Goal: Task Accomplishment & Management: Manage account settings

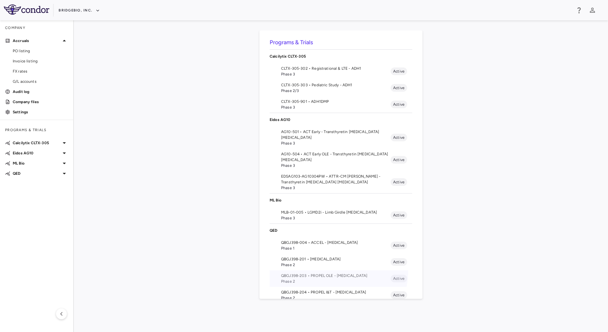
click at [333, 272] on li "QBGJ398-203 • PROPEL OLE - [MEDICAL_DATA] Phase 2 Active" at bounding box center [340, 278] width 143 height 17
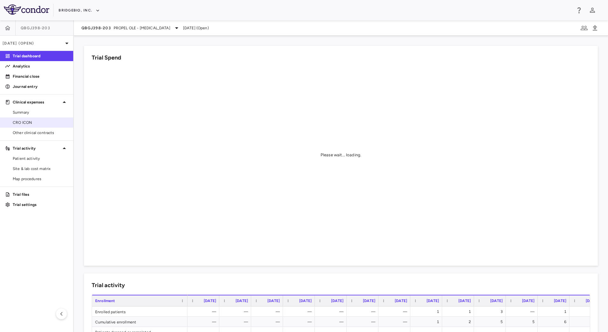
drag, startPoint x: 40, startPoint y: 123, endPoint x: 51, endPoint y: 117, distance: 12.5
click at [40, 123] on span "CRO ICON" at bounding box center [40, 123] width 55 height 6
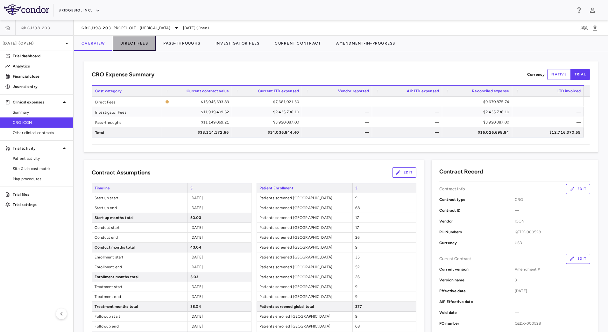
click at [135, 43] on button "Direct Fees" at bounding box center [134, 43] width 43 height 15
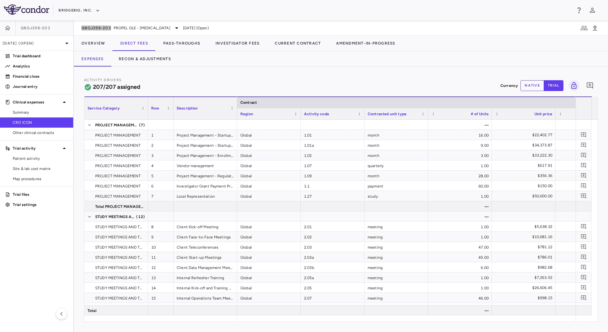
drag, startPoint x: 79, startPoint y: 29, endPoint x: 111, endPoint y: 33, distance: 32.7
click at [111, 33] on div "QBGJ398-203 PROPEL OLE - Achondroplasia Sep 2025 (Open)" at bounding box center [341, 27] width 534 height 15
copy span "QBGJ398-203"
click at [144, 56] on button "Recon & Adjustments" at bounding box center [144, 58] width 67 height 15
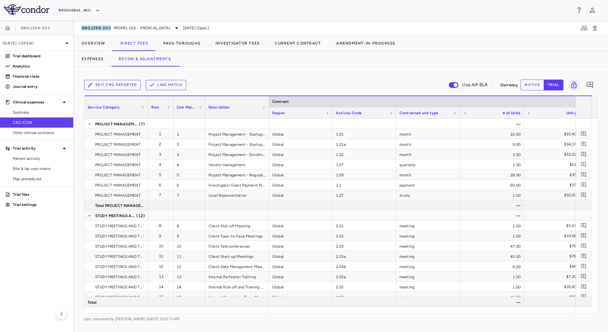
click at [123, 85] on button "Edit CRO reported" at bounding box center [112, 85] width 57 height 10
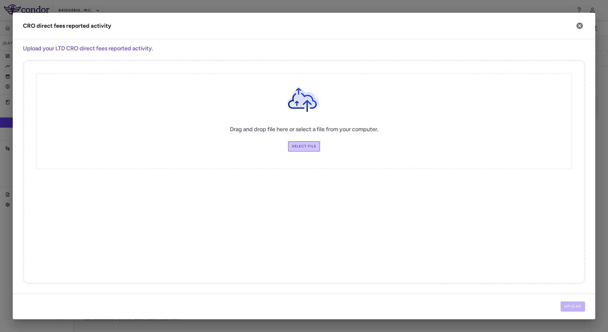
click at [299, 143] on label "Select file" at bounding box center [304, 146] width 32 height 10
click at [0, 0] on input "Select file" at bounding box center [0, 0] width 0 height 0
click at [581, 305] on button "Upload" at bounding box center [572, 306] width 25 height 10
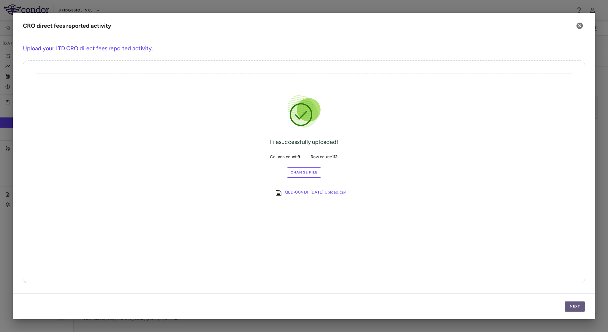
click at [582, 309] on button "Next" at bounding box center [574, 306] width 20 height 10
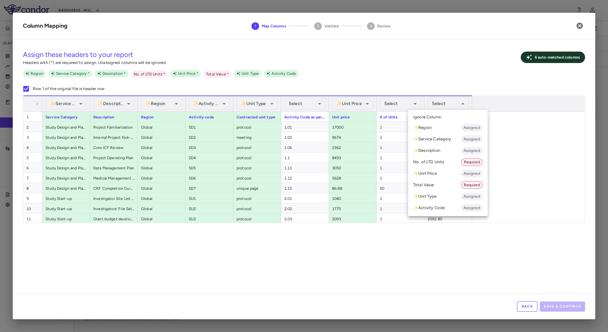
click at [440, 181] on li "Total Value Required" at bounding box center [448, 184] width 80 height 11
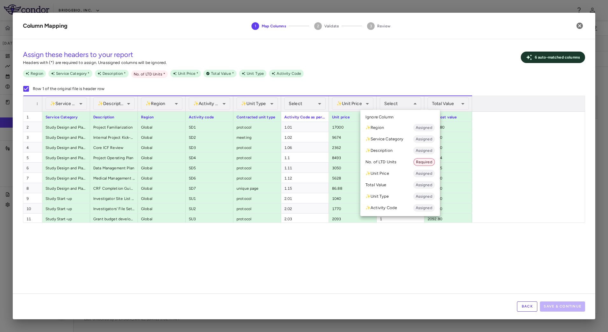
click at [395, 162] on li "No. of LTD Units Required" at bounding box center [400, 161] width 80 height 11
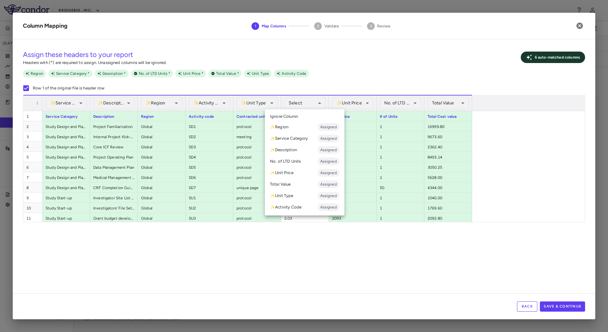
click at [297, 273] on div at bounding box center [304, 166] width 608 height 332
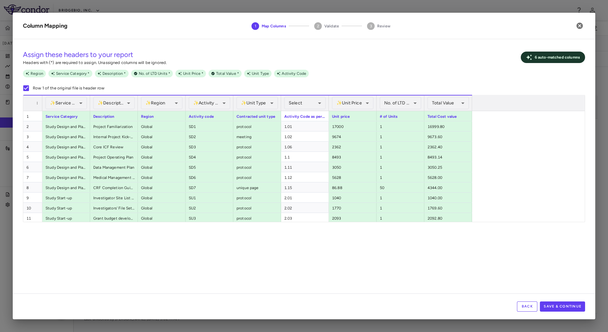
click at [532, 308] on button "Back" at bounding box center [527, 306] width 20 height 10
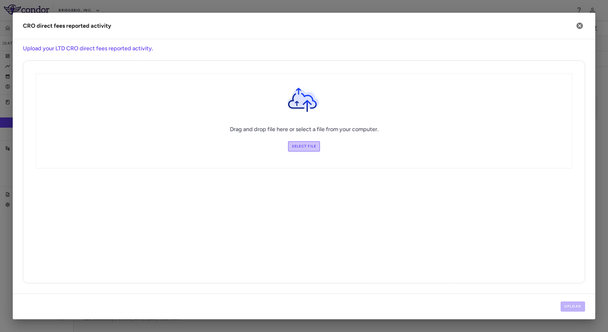
click at [312, 146] on label "Select file" at bounding box center [304, 146] width 32 height 10
click at [0, 0] on input "Select file" at bounding box center [0, 0] width 0 height 0
click at [567, 304] on button "Upload" at bounding box center [572, 306] width 25 height 10
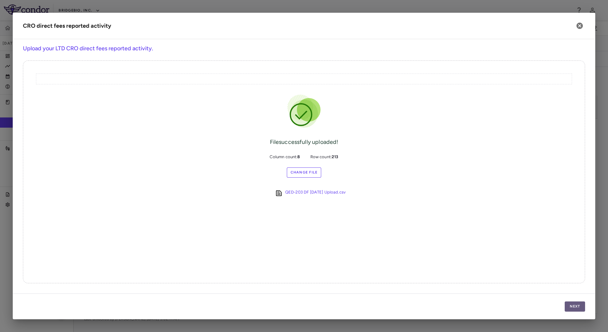
click at [569, 304] on button "Next" at bounding box center [574, 306] width 20 height 10
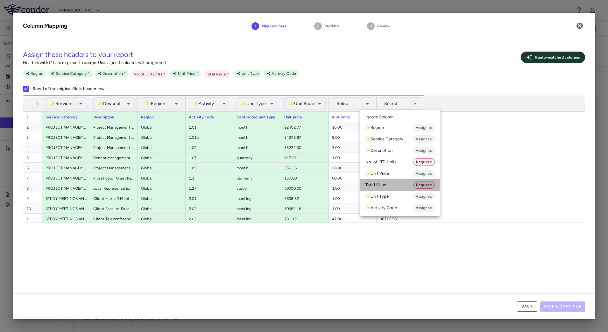
click at [398, 184] on li "Total Value Required" at bounding box center [400, 184] width 80 height 11
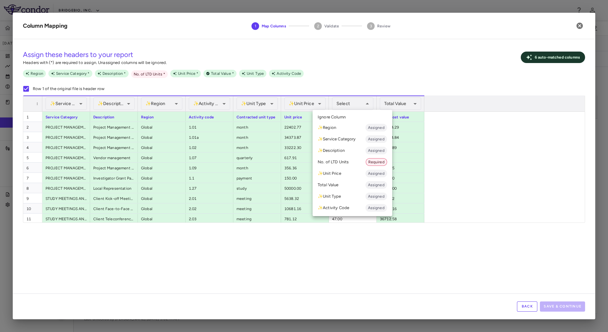
click at [349, 163] on li "No. of LTD Units Required" at bounding box center [352, 161] width 80 height 11
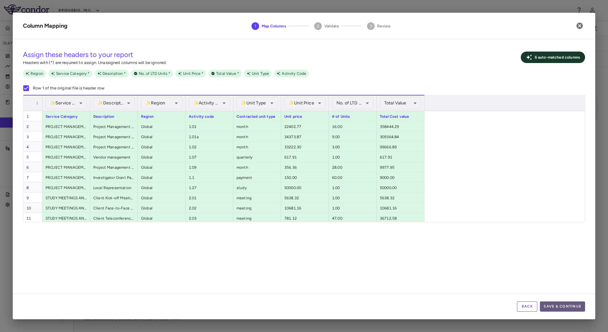
click at [553, 305] on button "Save & Continue" at bounding box center [561, 306] width 45 height 10
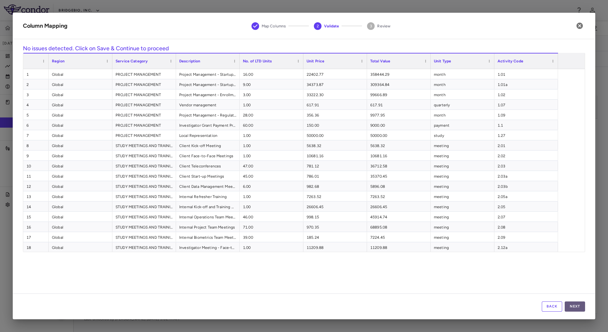
click at [580, 301] on button "Next" at bounding box center [574, 306] width 20 height 10
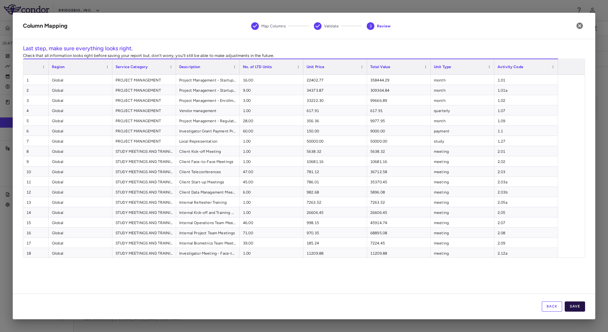
click at [578, 302] on button "Save" at bounding box center [574, 306] width 20 height 10
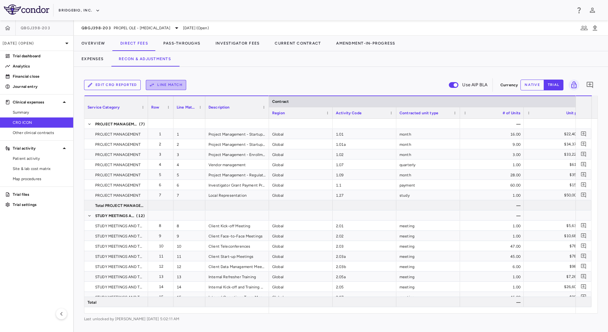
click at [176, 86] on button "Line Match" at bounding box center [166, 85] width 40 height 10
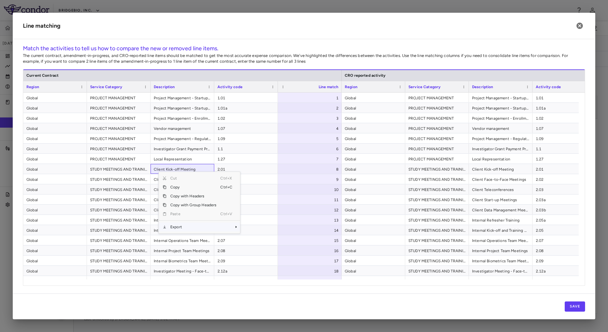
click at [186, 226] on span "Export" at bounding box center [193, 226] width 54 height 9
click at [252, 228] on span "CSV Export" at bounding box center [261, 229] width 30 height 9
click at [394, 101] on span "Global" at bounding box center [372, 98] width 57 height 10
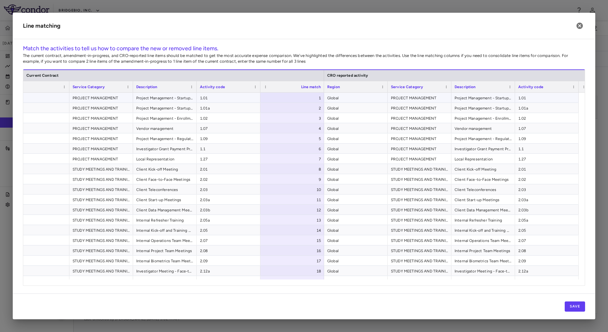
scroll to position [0, 81]
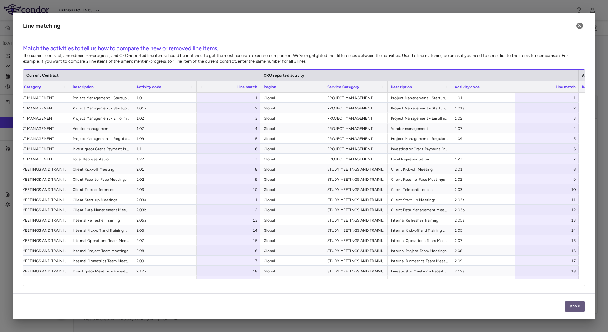
click at [572, 307] on button "Save" at bounding box center [574, 306] width 20 height 10
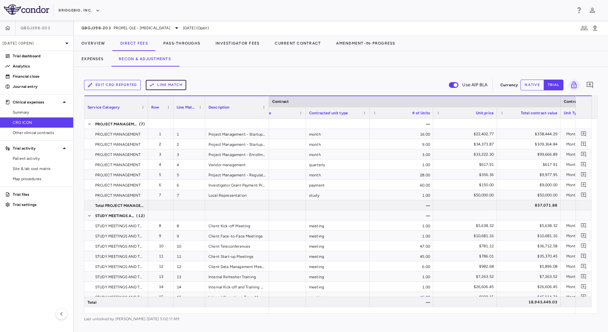
scroll to position [0, 0]
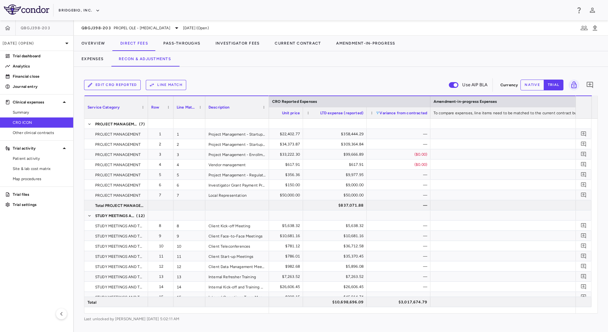
click at [376, 114] on span at bounding box center [377, 113] width 4 height 4
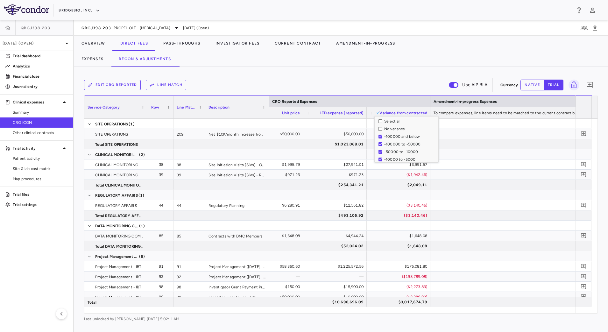
click at [386, 81] on div "Edit CRO reported Line Match Use AIP BLA" at bounding box center [291, 84] width 414 height 13
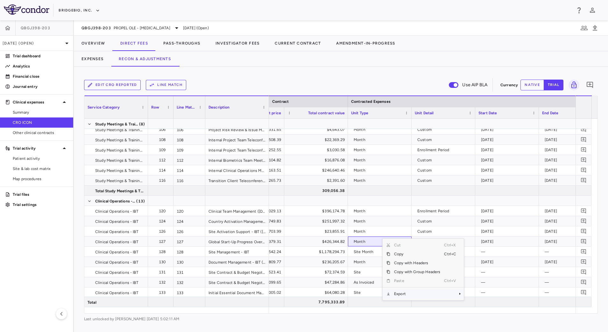
click at [409, 293] on span "Export" at bounding box center [417, 293] width 54 height 9
click at [475, 292] on span "CSV Export" at bounding box center [485, 295] width 30 height 9
drag, startPoint x: 95, startPoint y: 55, endPoint x: 99, endPoint y: 57, distance: 3.4
click at [95, 55] on button "Expenses" at bounding box center [92, 58] width 37 height 15
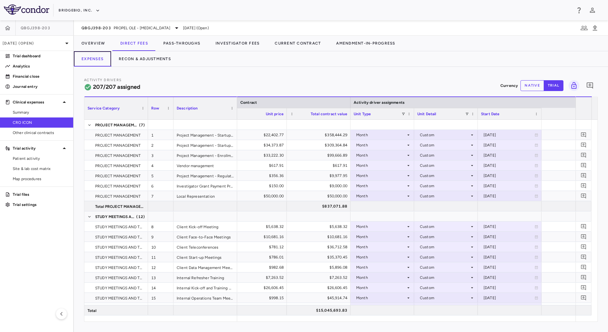
scroll to position [0, 334]
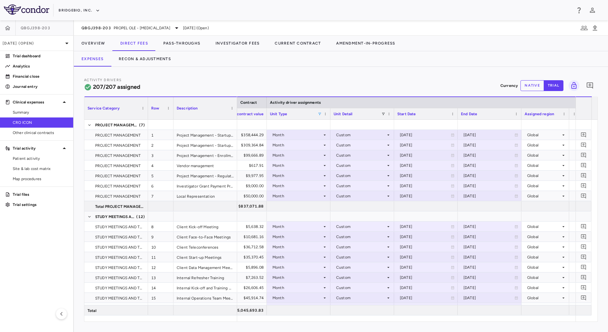
click at [318, 115] on span at bounding box center [319, 114] width 4 height 4
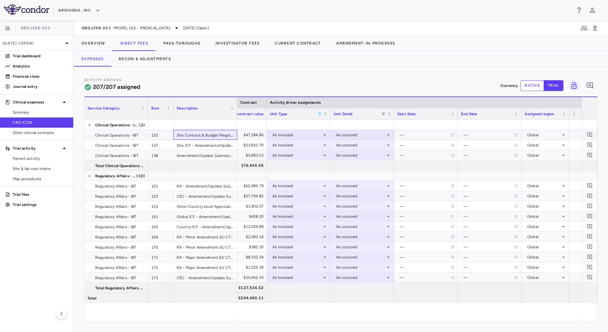
click at [202, 134] on div "Site Contract & Budget Negotiation Amendments - Major - IBT" at bounding box center [205, 135] width 64 height 10
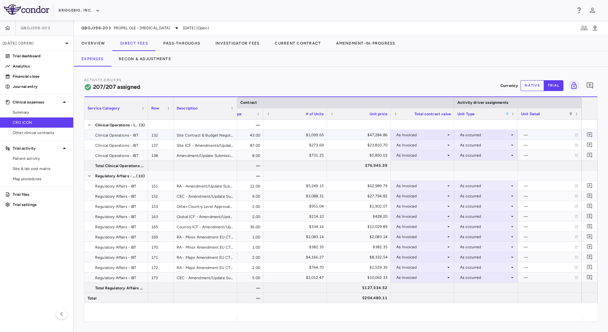
scroll to position [0, 228]
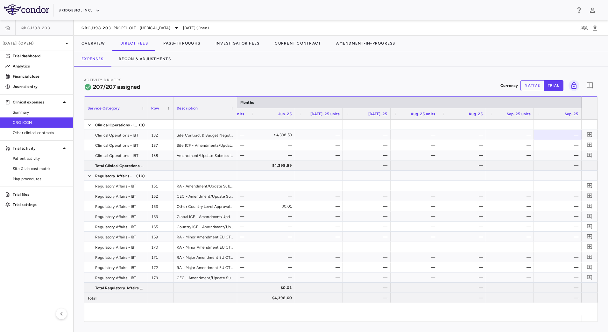
click at [533, 81] on button "native" at bounding box center [532, 85] width 24 height 11
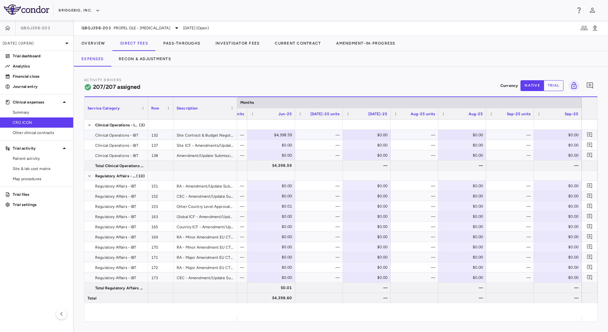
click at [513, 134] on div "—" at bounding box center [510, 135] width 39 height 10
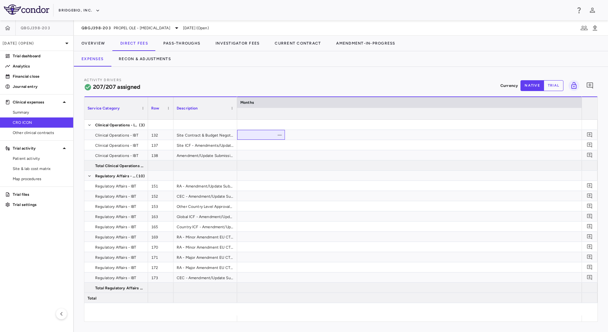
scroll to position [0, 3924]
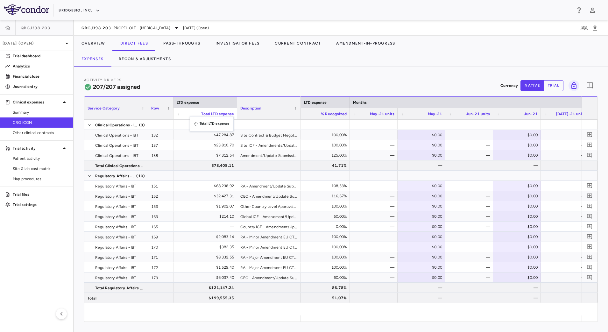
drag, startPoint x: 301, startPoint y: 114, endPoint x: 193, endPoint y: 120, distance: 108.6
click at [263, 156] on div "Amendment/Update Submission - IRB/LEC - Major - IBT" at bounding box center [269, 155] width 64 height 10
click at [219, 155] on div "$7,312.54" at bounding box center [206, 155] width 55 height 10
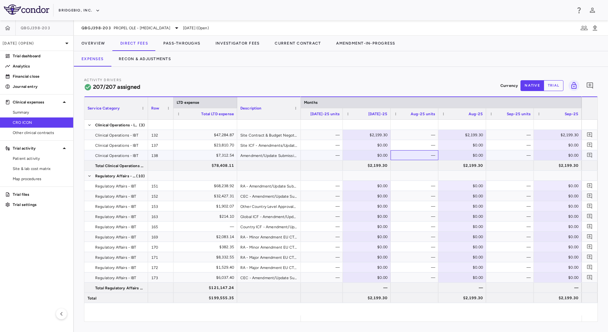
click at [399, 152] on div "—" at bounding box center [415, 155] width 39 height 10
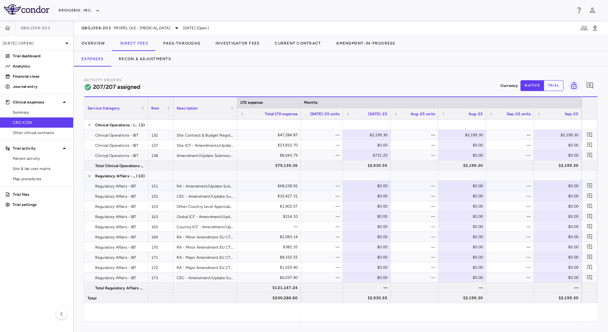
click at [522, 188] on div "—" at bounding box center [510, 186] width 39 height 10
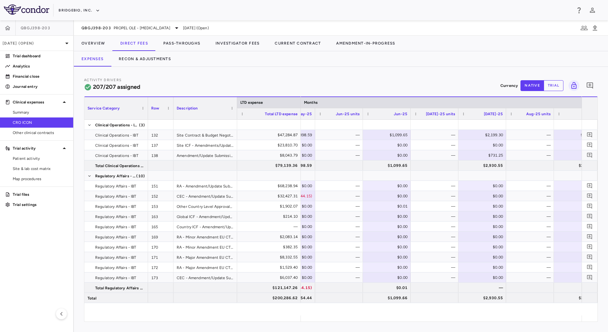
scroll to position [0, 5623]
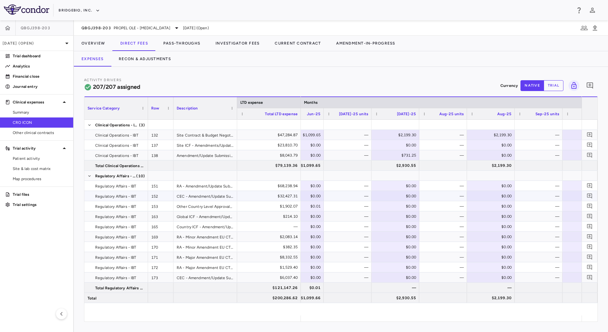
click at [189, 198] on div "CEC - Amendment/Update Submission - Major - IBT" at bounding box center [205, 196] width 64 height 10
click at [433, 199] on div "—" at bounding box center [444, 196] width 39 height 10
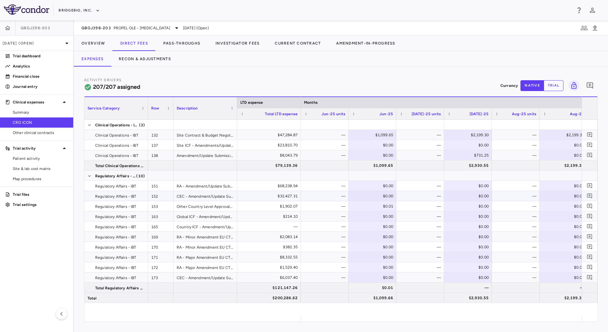
scroll to position [0, 5503]
click at [524, 198] on div "—" at bounding box center [516, 196] width 39 height 10
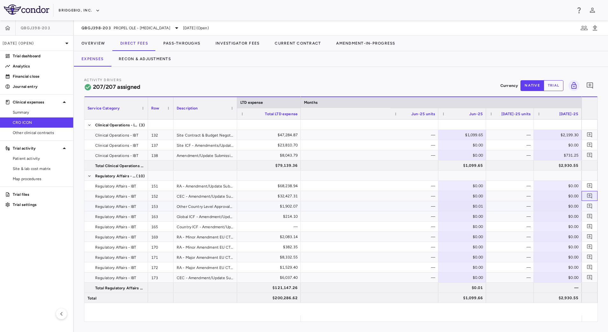
scroll to position [0, 5652]
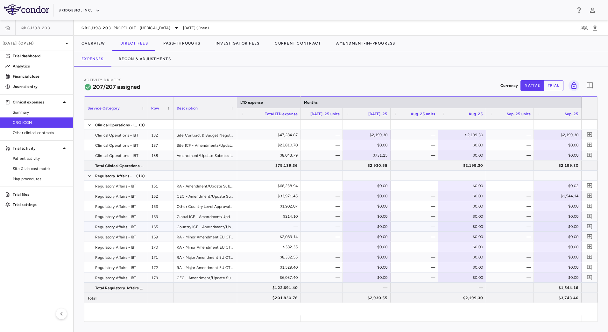
click at [192, 227] on div "Country ICF - Amendment/Update - Major - IBT" at bounding box center [205, 226] width 64 height 10
click at [513, 229] on div "—" at bounding box center [510, 226] width 39 height 10
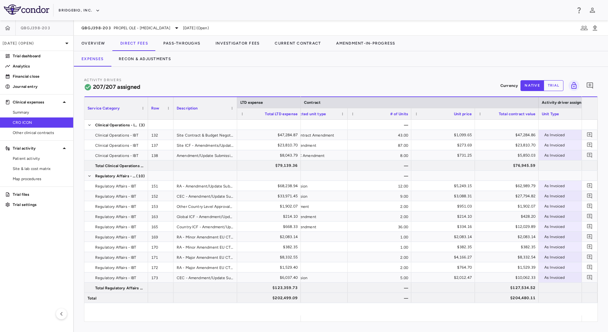
scroll to position [0, 130]
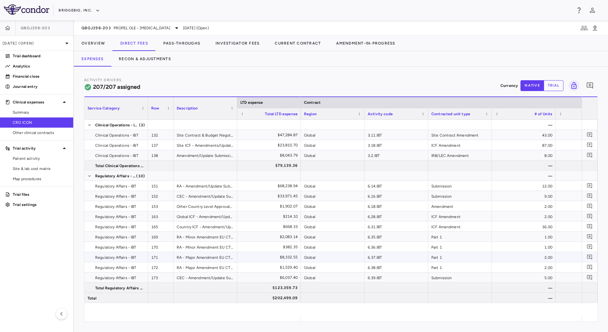
click at [392, 259] on div "6.37.IBT" at bounding box center [396, 257] width 64 height 10
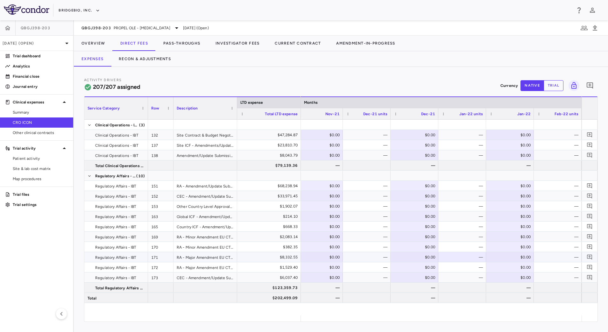
scroll to position [0, 1882]
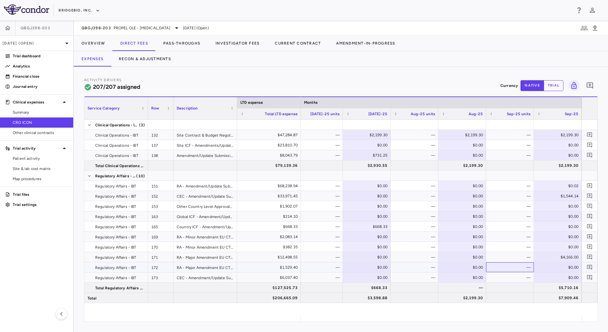
click at [518, 267] on div "—" at bounding box center [510, 267] width 39 height 10
click at [448, 80] on div "Activity Drivers 207/207 assigned Currency native trial 0" at bounding box center [340, 85] width 513 height 17
click at [521, 267] on div "—" at bounding box center [510, 267] width 39 height 10
click at [163, 59] on button "Recon & Adjustments" at bounding box center [144, 58] width 67 height 15
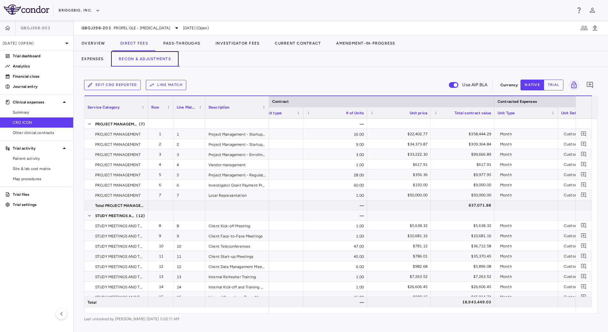
scroll to position [0, 332]
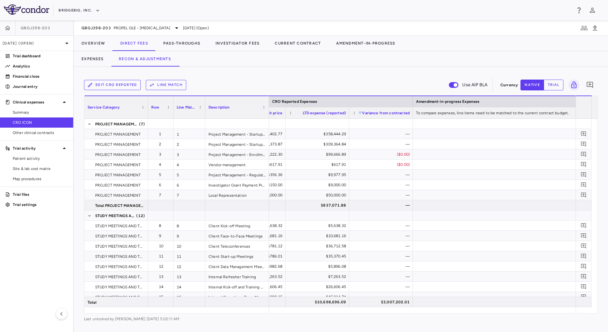
click at [360, 113] on span at bounding box center [360, 113] width 4 height 4
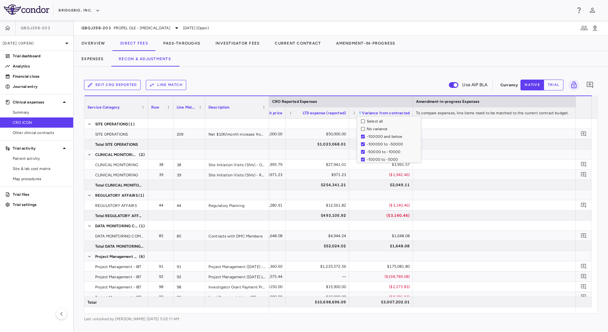
click at [364, 82] on div "Edit CRO reported Line Match Use AIP BLA" at bounding box center [291, 84] width 414 height 13
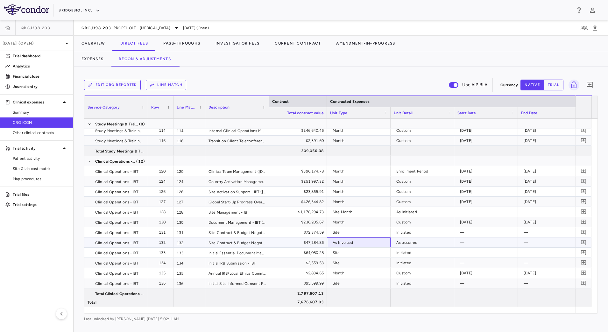
click at [362, 244] on div "As Invoiced" at bounding box center [359, 242] width 55 height 10
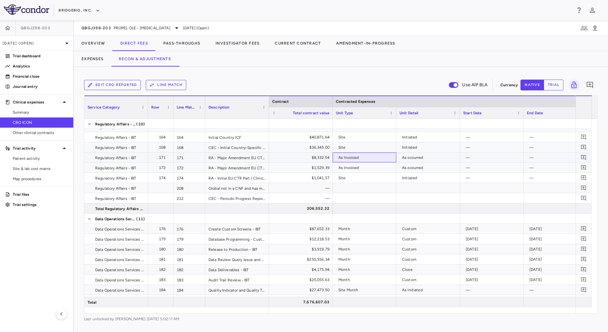
click at [361, 157] on div "As Invoiced" at bounding box center [365, 157] width 55 height 10
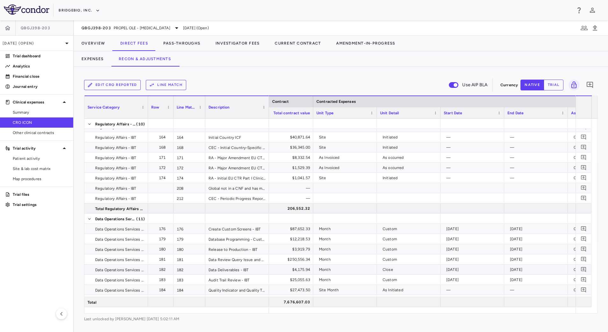
click at [347, 266] on div "Month" at bounding box center [346, 269] width 55 height 10
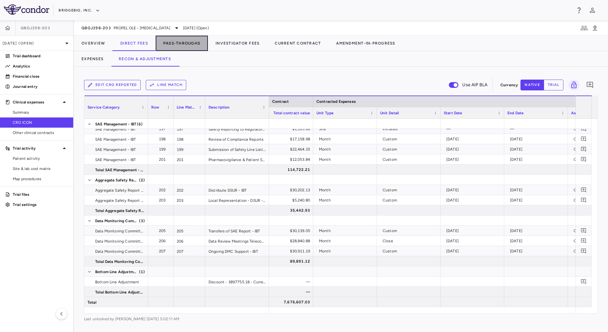
click at [181, 46] on button "Pass-Throughs" at bounding box center [182, 43] width 52 height 15
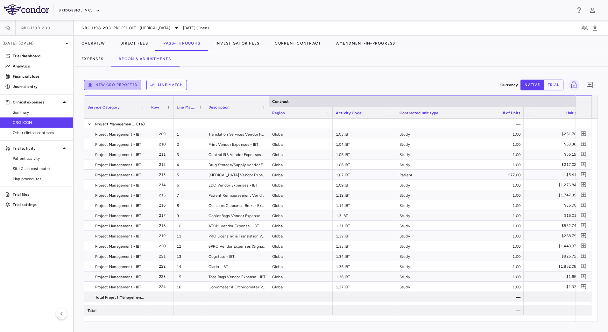
click at [117, 86] on button "New CRO reported" at bounding box center [112, 85] width 57 height 10
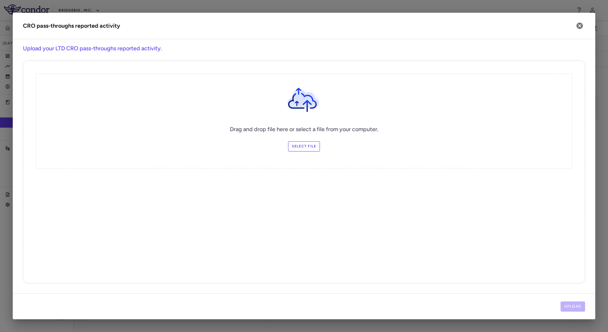
click at [308, 149] on label "Select file" at bounding box center [304, 146] width 32 height 10
click at [0, 0] on input "Select file" at bounding box center [0, 0] width 0 height 0
click at [572, 302] on button "Upload" at bounding box center [572, 306] width 25 height 10
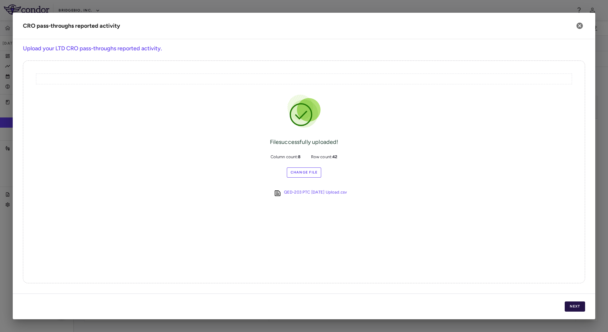
click at [570, 306] on button "Next" at bounding box center [574, 306] width 20 height 10
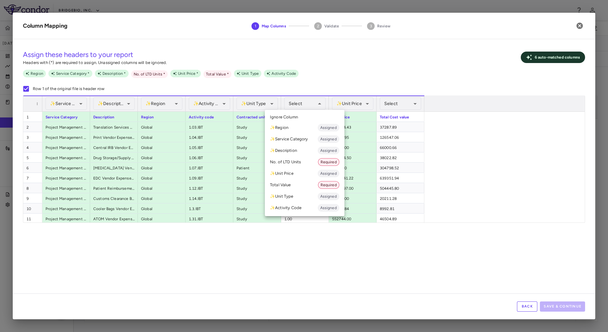
click at [300, 164] on li "No. of LTD Units Required" at bounding box center [305, 161] width 80 height 11
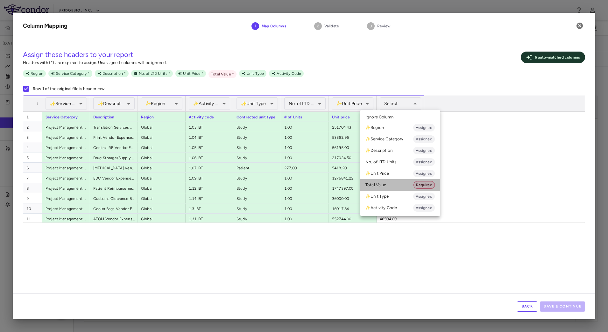
click at [384, 182] on li "Total Value Required" at bounding box center [400, 184] width 80 height 11
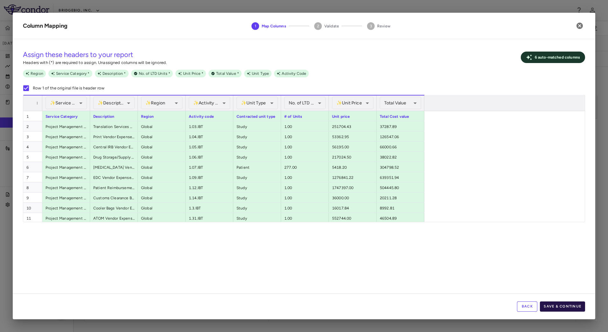
click at [556, 302] on button "Save & Continue" at bounding box center [561, 306] width 45 height 10
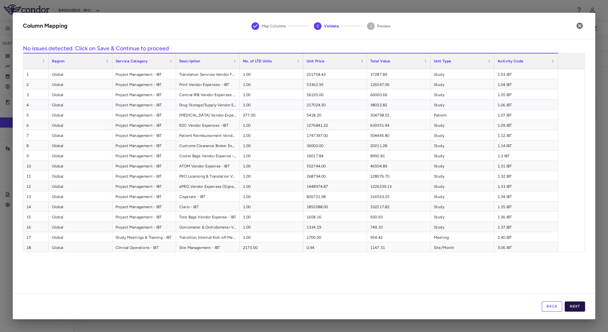
click at [574, 307] on button "Next" at bounding box center [574, 306] width 20 height 10
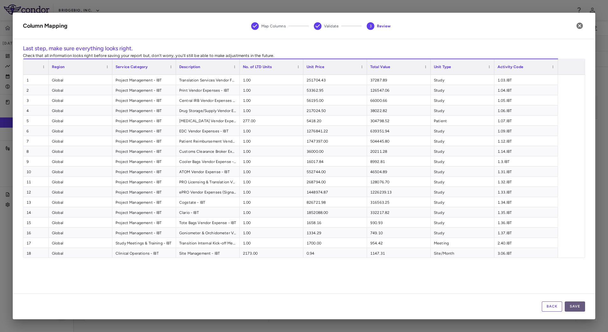
click at [578, 303] on button "Save" at bounding box center [574, 306] width 20 height 10
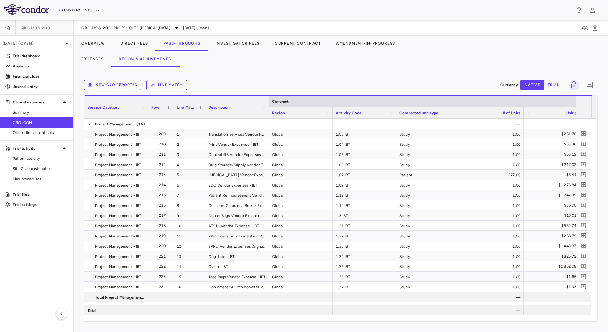
click at [169, 84] on button "Line Match" at bounding box center [166, 85] width 40 height 10
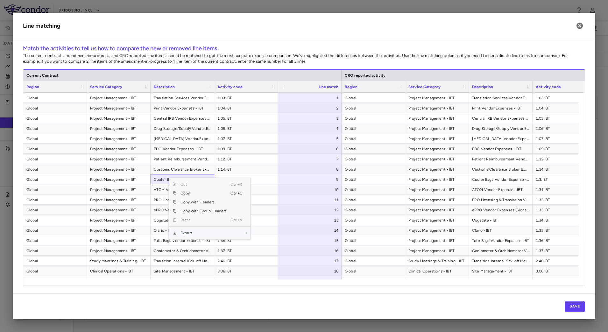
drag, startPoint x: 197, startPoint y: 233, endPoint x: 226, endPoint y: 233, distance: 29.3
click at [197, 233] on span "Export" at bounding box center [204, 232] width 54 height 9
click at [261, 234] on span "CSV Export" at bounding box center [271, 235] width 30 height 9
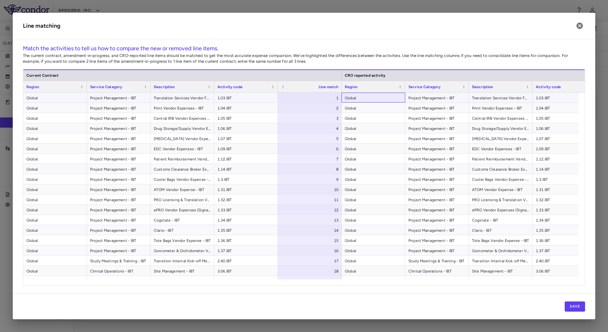
drag, startPoint x: 373, startPoint y: 99, endPoint x: 370, endPoint y: 98, distance: 3.8
click at [373, 99] on span "Global" at bounding box center [372, 98] width 57 height 10
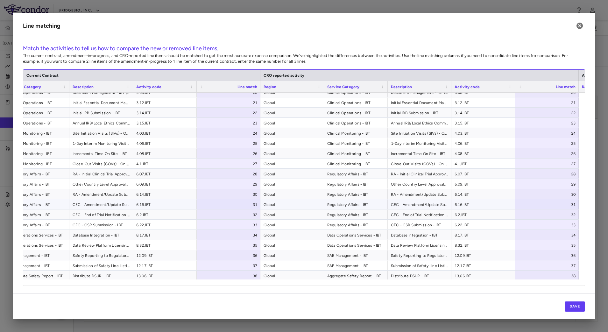
scroll to position [231, 0]
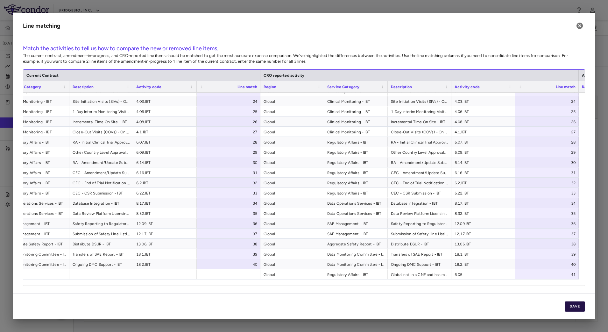
click at [574, 305] on button "Save" at bounding box center [574, 306] width 20 height 10
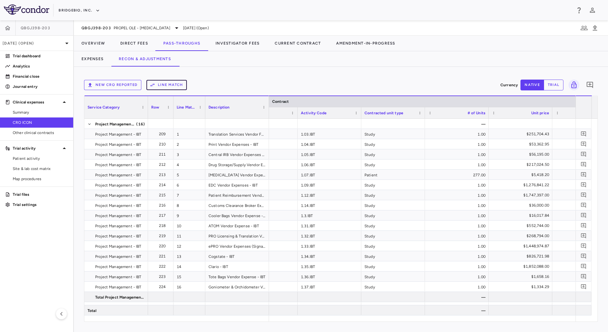
scroll to position [0, 66]
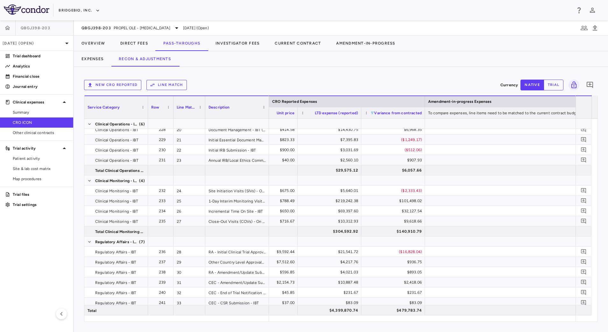
click at [373, 114] on span at bounding box center [372, 113] width 4 height 4
click at [361, 78] on div "New CRO reported Line Match Currency native trial 0" at bounding box center [340, 85] width 513 height 16
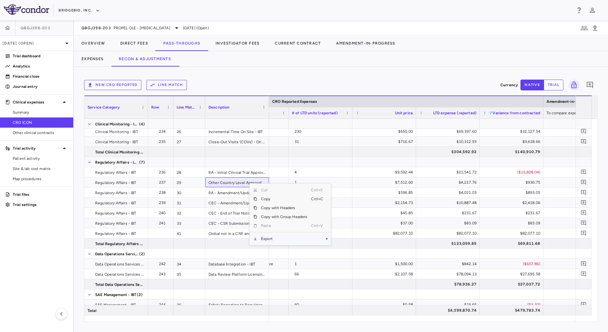
click at [274, 241] on span "Export" at bounding box center [284, 238] width 54 height 9
click at [354, 244] on span "CSV Export" at bounding box center [352, 240] width 30 height 9
click at [104, 57] on button "Expenses" at bounding box center [92, 58] width 37 height 15
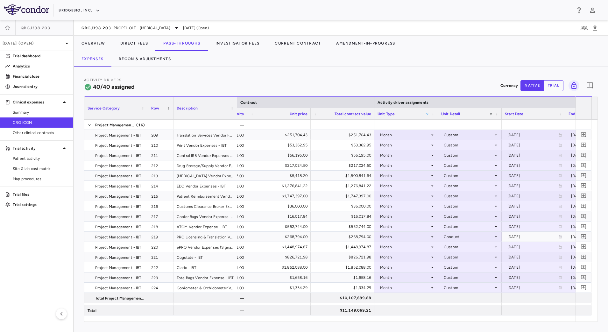
click at [427, 114] on span at bounding box center [427, 114] width 4 height 4
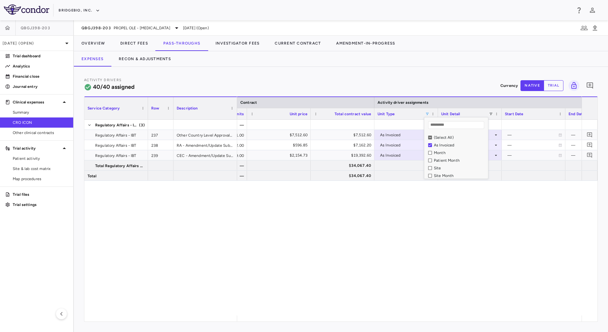
click at [395, 85] on div "Activity Drivers 40/40 assigned Currency native trial 0" at bounding box center [340, 85] width 513 height 17
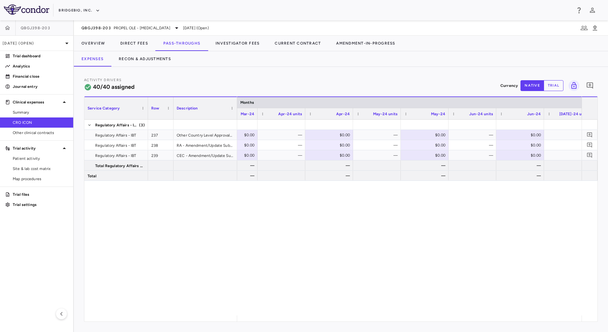
scroll to position [0, 5652]
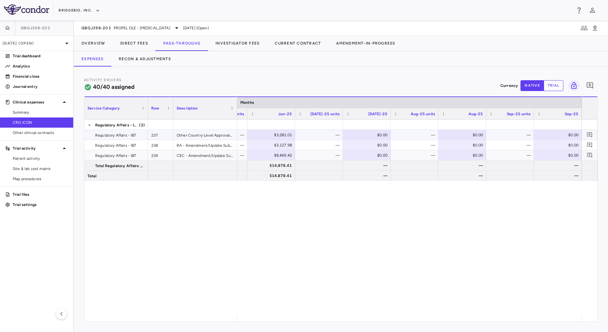
click at [520, 135] on div "—" at bounding box center [510, 135] width 39 height 10
click at [520, 145] on div "—" at bounding box center [510, 145] width 39 height 10
click at [515, 153] on div "—" at bounding box center [510, 155] width 39 height 10
click at [136, 56] on button "Recon & Adjustments" at bounding box center [144, 58] width 67 height 15
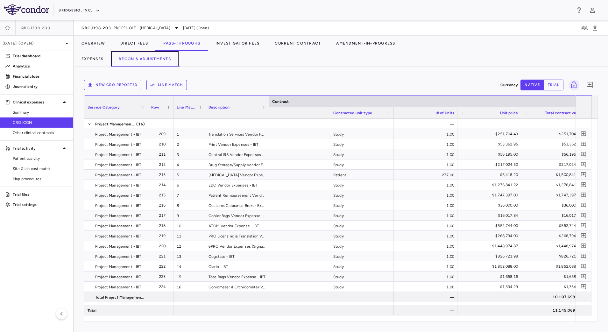
scroll to position [0, 280]
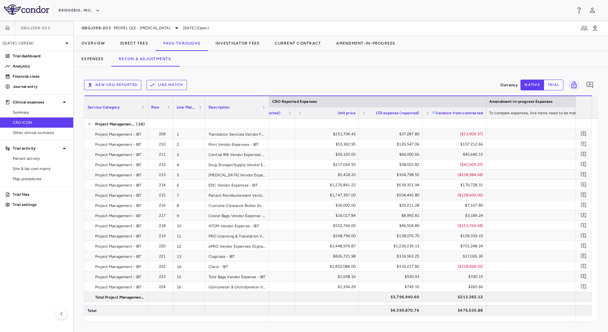
click at [434, 112] on span at bounding box center [433, 113] width 4 height 4
click at [440, 85] on div "New CRO reported Line Match" at bounding box center [291, 85] width 414 height 10
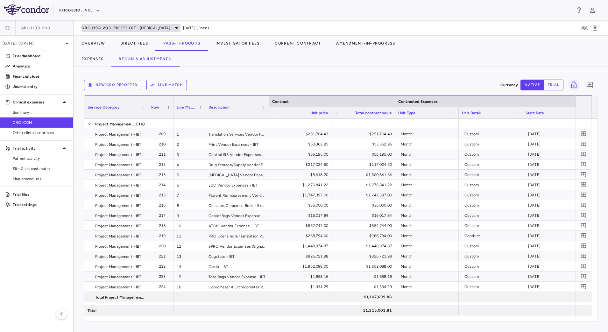
click at [113, 29] on div "QBGJ398-203 PROPEL OLE - [MEDICAL_DATA]" at bounding box center [130, 28] width 99 height 8
click at [11, 331] on div at bounding box center [7, 339] width 9 height 8
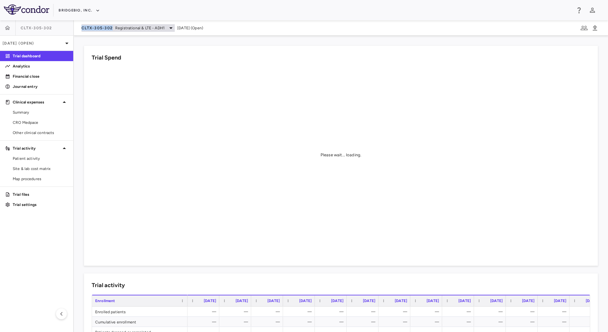
drag, startPoint x: 79, startPoint y: 28, endPoint x: 111, endPoint y: 31, distance: 32.3
click at [111, 31] on div "CLTX-305-302 Registrational & LTE - ADH[DATE] (Open)" at bounding box center [341, 27] width 534 height 15
copy span "CLTX-305-302"
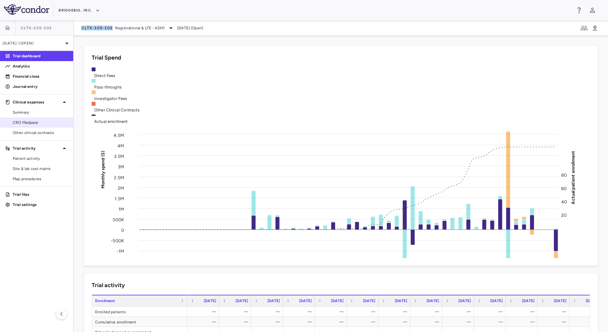
click at [30, 118] on link "CRO Medpace" at bounding box center [36, 123] width 73 height 10
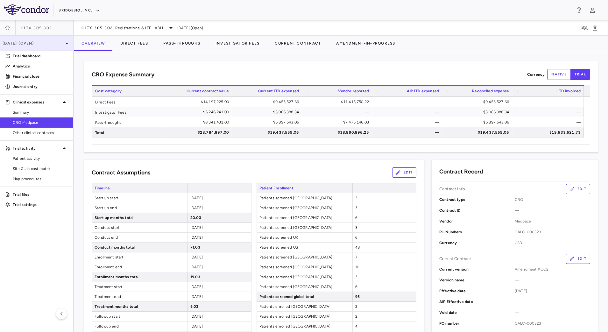
click at [47, 38] on div "[DATE] (Open)" at bounding box center [36, 43] width 73 height 15
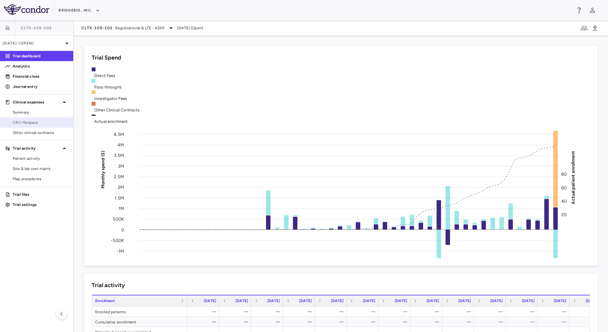
click at [22, 119] on link "CRO Medpace" at bounding box center [36, 123] width 73 height 10
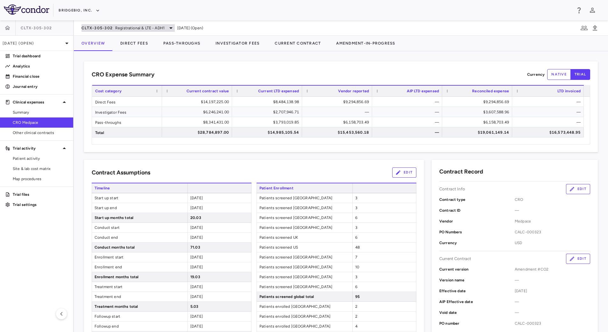
click at [128, 26] on span "Registrational & LTE - ADH1" at bounding box center [139, 28] width 49 height 6
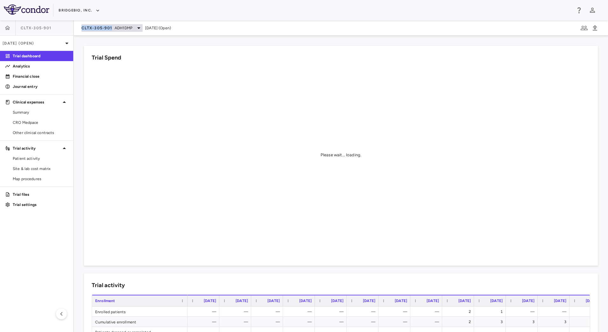
drag, startPoint x: 77, startPoint y: 29, endPoint x: 111, endPoint y: 31, distance: 34.1
click at [111, 31] on div "CLTX-305-901 ADH1DMP [DATE] (Open)" at bounding box center [341, 27] width 534 height 15
copy span "CLTX-305-901"
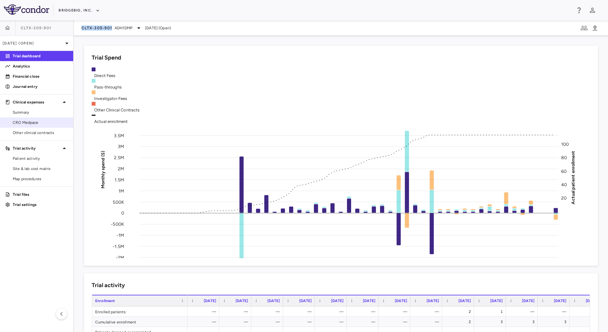
click at [41, 123] on span "CRO Medpace" at bounding box center [40, 123] width 55 height 6
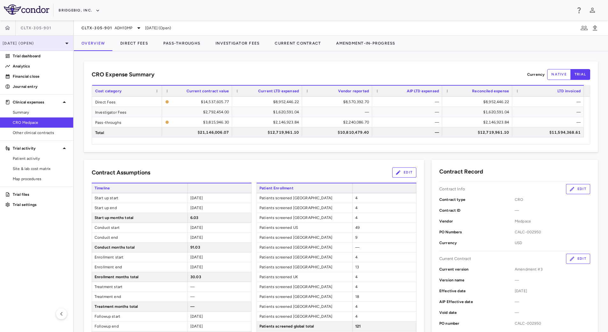
click at [43, 41] on p "[DATE] (Open)" at bounding box center [33, 43] width 60 height 6
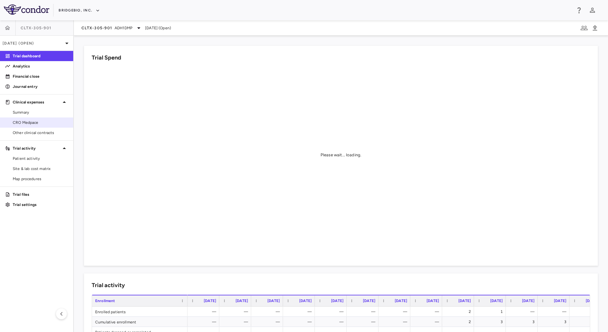
click at [39, 122] on span "CRO Medpace" at bounding box center [40, 123] width 55 height 6
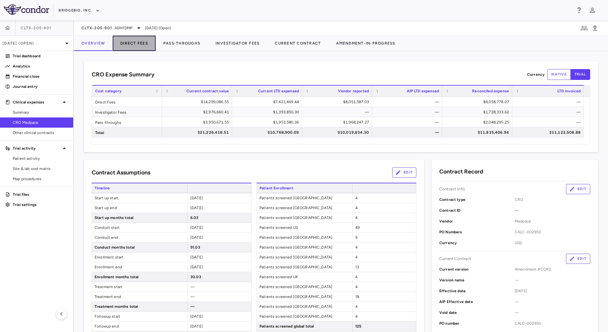
click at [150, 46] on button "Direct Fees" at bounding box center [134, 43] width 43 height 15
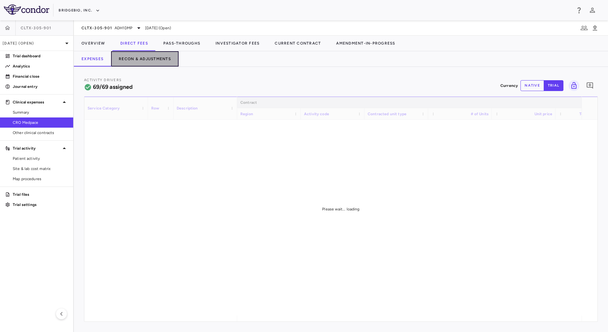
click at [153, 60] on button "Recon & Adjustments" at bounding box center [144, 58] width 67 height 15
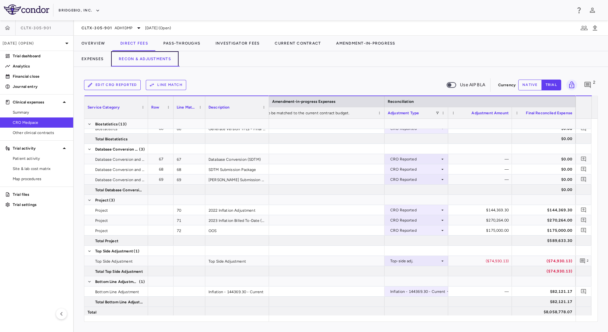
scroll to position [831, 0]
click at [587, 258] on span "2" at bounding box center [588, 259] width 2 height 9
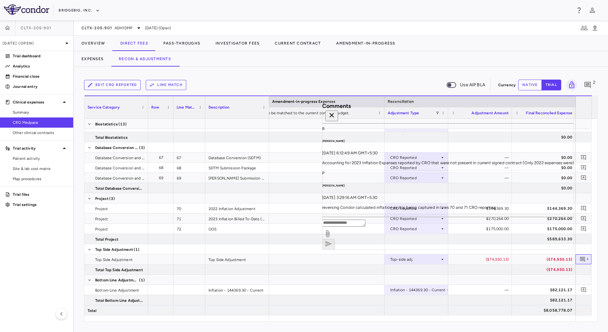
click at [406, 321] on div at bounding box center [422, 318] width 306 height 6
click at [400, 325] on div "Edit CRO reported Line Match Use AIP BLA Currency native trial 2 Service Catego…" at bounding box center [341, 199] width 534 height 265
click at [413, 329] on div "Edit CRO reported Line Match Use AIP BLA Currency native trial 2 Service Catego…" at bounding box center [341, 199] width 534 height 265
click at [334, 113] on icon "button" at bounding box center [331, 115] width 4 height 4
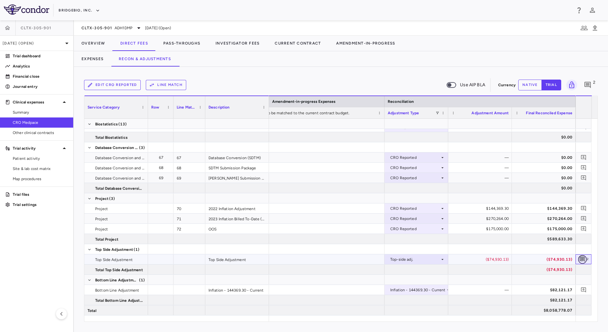
click at [586, 261] on button "button" at bounding box center [582, 259] width 9 height 9
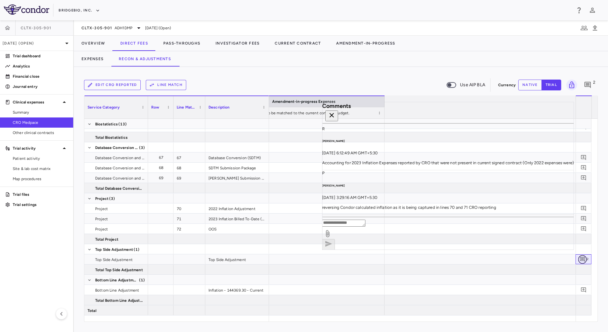
scroll to position [0, 1000]
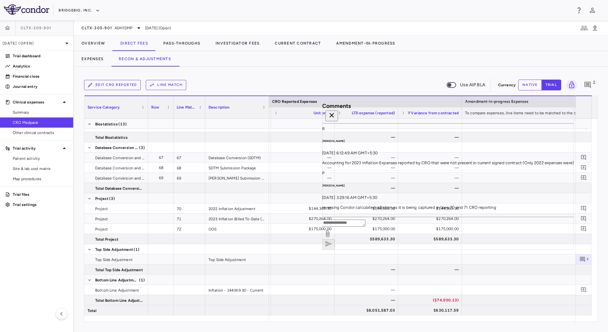
click at [413, 322] on div "Edit CRO reported Line Match Use AIP BLA Currency native trial 2 Service Catego…" at bounding box center [341, 199] width 534 height 265
click at [335, 111] on icon "button" at bounding box center [332, 115] width 8 height 8
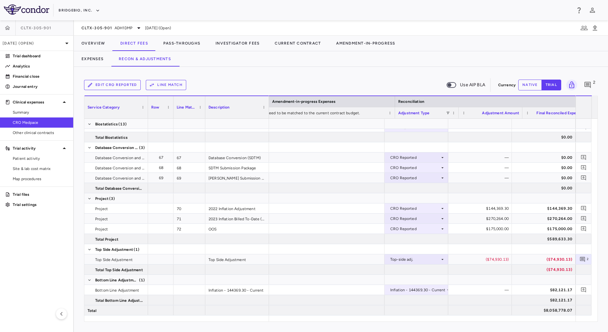
scroll to position [0, 1258]
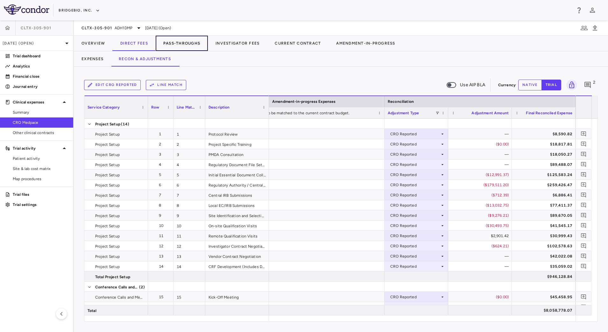
click at [179, 45] on button "Pass-Throughs" at bounding box center [182, 43] width 52 height 15
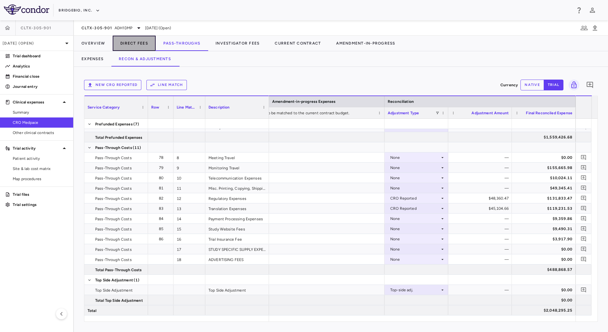
click at [136, 41] on button "Direct Fees" at bounding box center [134, 43] width 43 height 15
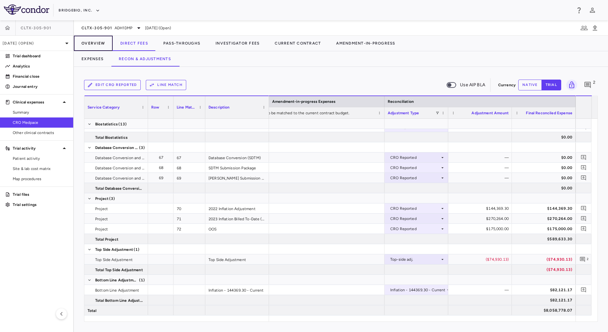
click at [97, 41] on button "Overview" at bounding box center [93, 43] width 39 height 15
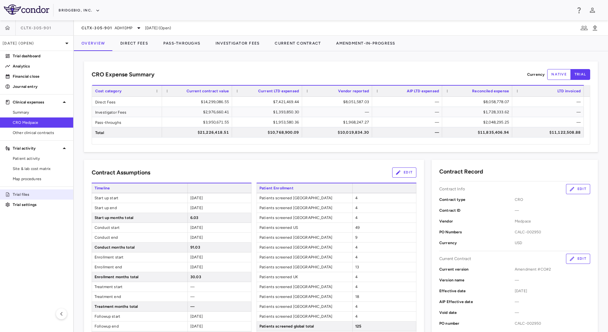
click at [31, 194] on p "Trial files" at bounding box center [40, 194] width 55 height 6
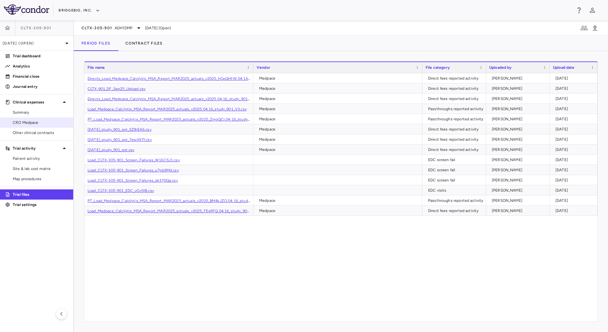
click at [36, 123] on span "CRO Medpace" at bounding box center [40, 123] width 55 height 6
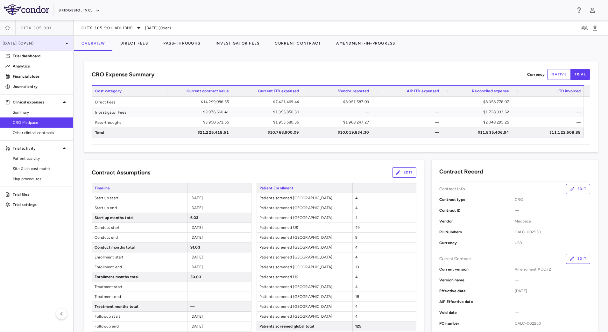
click at [28, 40] on p "[DATE] (Open)" at bounding box center [33, 43] width 60 height 6
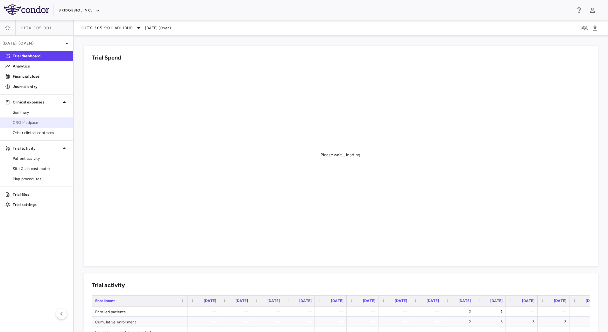
click at [38, 127] on link "CRO Medpace" at bounding box center [36, 123] width 73 height 10
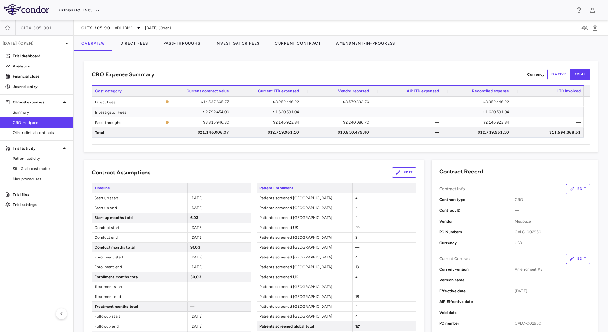
click at [114, 23] on div "CLTX-305-901 ADH1DMP [DATE] (Open)" at bounding box center [341, 27] width 534 height 15
click at [115, 26] on span "ADH1DMP" at bounding box center [124, 28] width 18 height 6
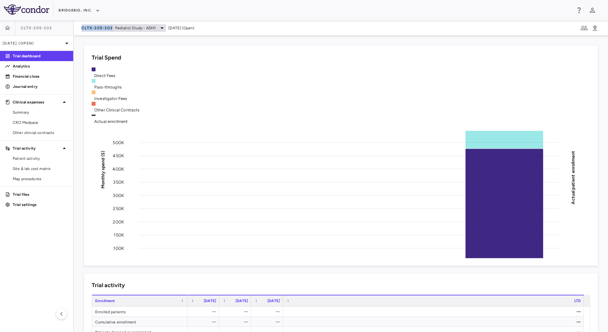
drag, startPoint x: 76, startPoint y: 30, endPoint x: 111, endPoint y: 30, distance: 35.0
click at [111, 30] on div "CLTX-305-303 Pediatric Study - ADH[DATE] (Open)" at bounding box center [341, 27] width 534 height 15
copy span "CLTX-305-303"
click at [66, 45] on icon at bounding box center [67, 43] width 8 height 8
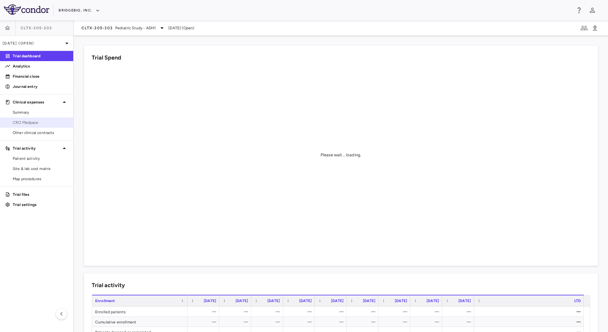
click at [41, 126] on link "CRO Medpace" at bounding box center [36, 123] width 73 height 10
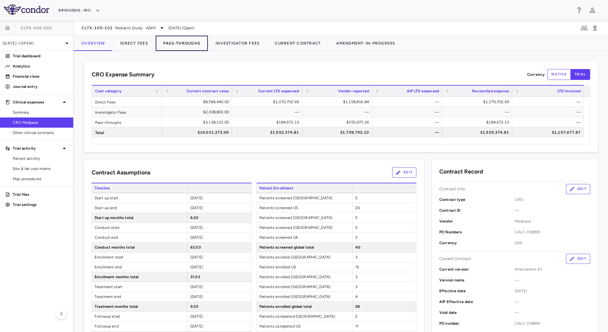
click at [168, 42] on button "Pass-Throughs" at bounding box center [182, 43] width 52 height 15
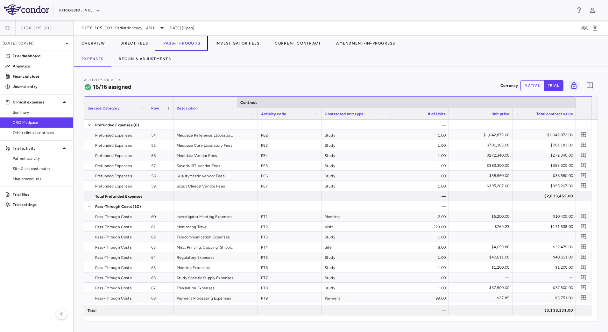
scroll to position [0, 139]
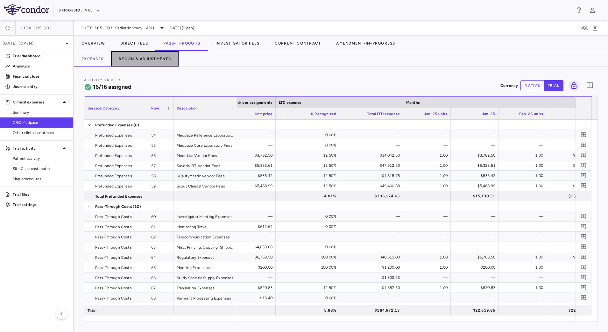
click at [164, 61] on button "Recon & Adjustments" at bounding box center [144, 58] width 67 height 15
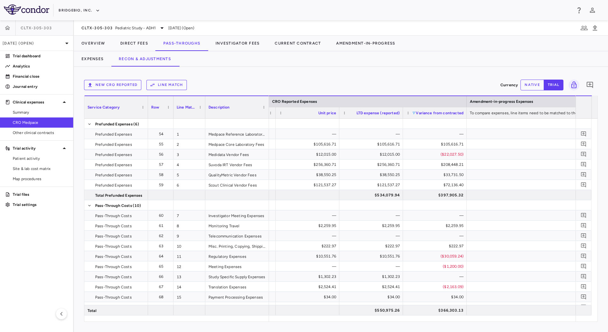
click at [414, 112] on span at bounding box center [414, 113] width 4 height 4
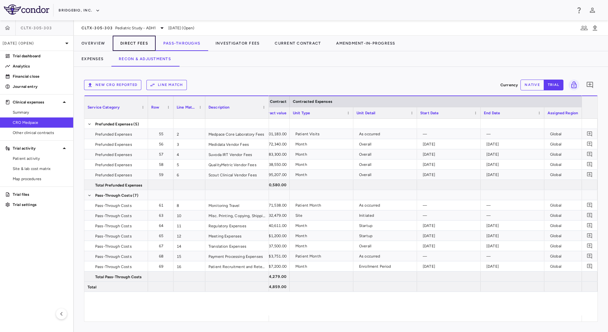
click at [132, 41] on button "Direct Fees" at bounding box center [134, 43] width 43 height 15
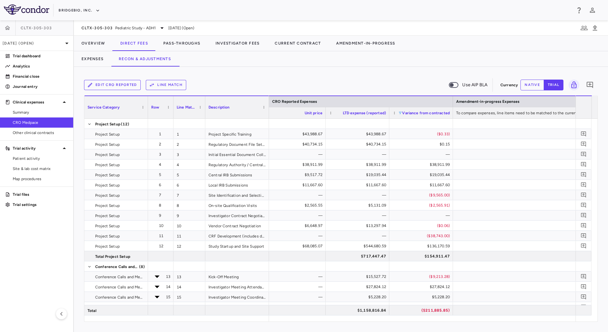
click at [400, 113] on span at bounding box center [400, 113] width 4 height 4
click at [405, 130] on div "No variance" at bounding box center [431, 129] width 60 height 8
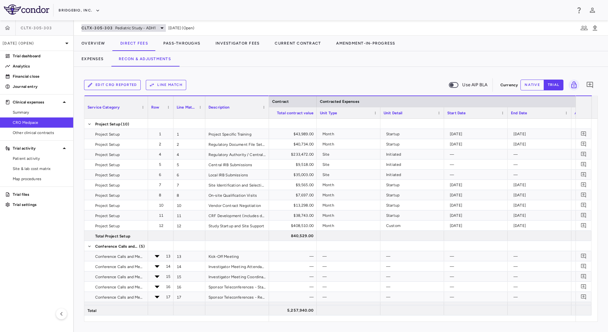
click at [110, 27] on span "CLTX-305-303" at bounding box center [96, 27] width 31 height 5
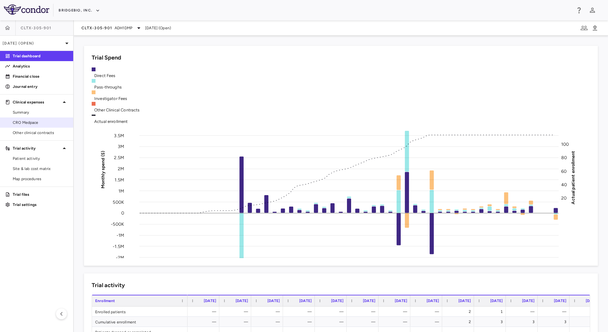
click at [32, 122] on span "CRO Medpace" at bounding box center [40, 123] width 55 height 6
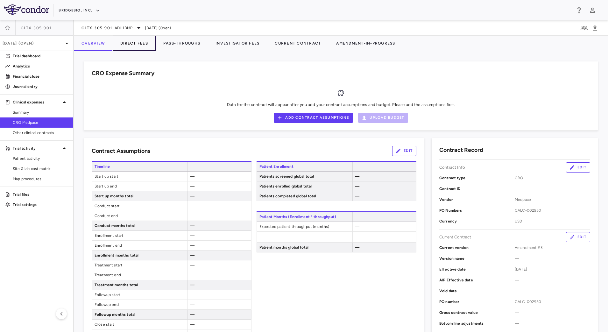
click at [140, 40] on button "Direct Fees" at bounding box center [134, 43] width 43 height 15
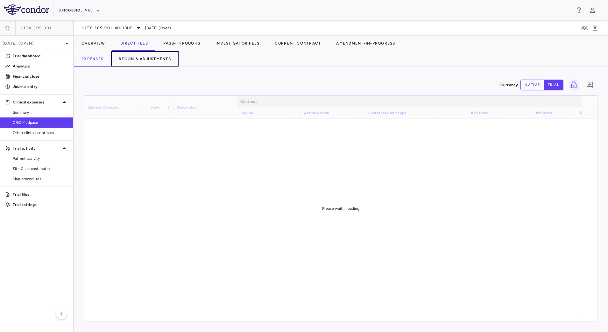
click at [152, 63] on button "Recon & Adjustments" at bounding box center [144, 58] width 67 height 15
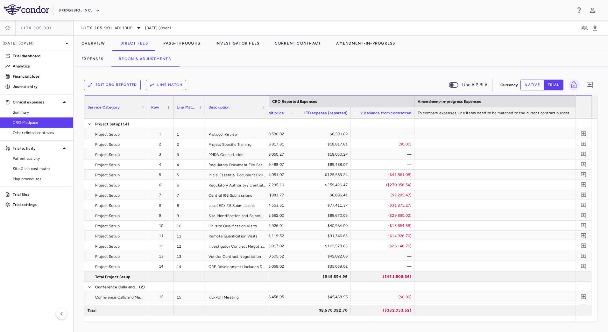
click at [362, 111] on span at bounding box center [361, 113] width 4 height 4
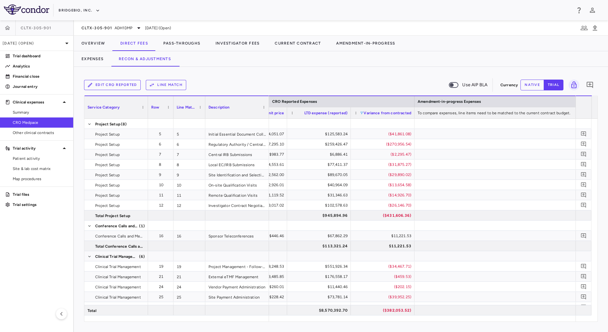
click at [371, 82] on div "Edit CRO reported Line Match Use AIP BLA" at bounding box center [291, 84] width 414 height 13
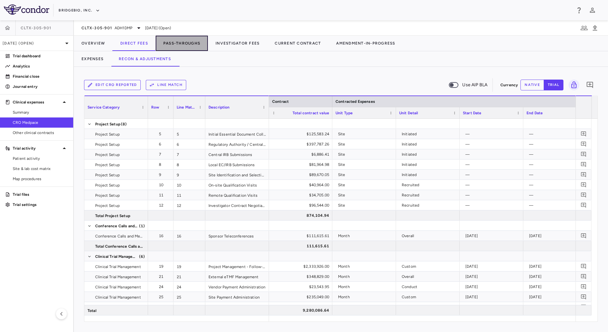
click at [181, 45] on button "Pass-Throughs" at bounding box center [182, 43] width 52 height 15
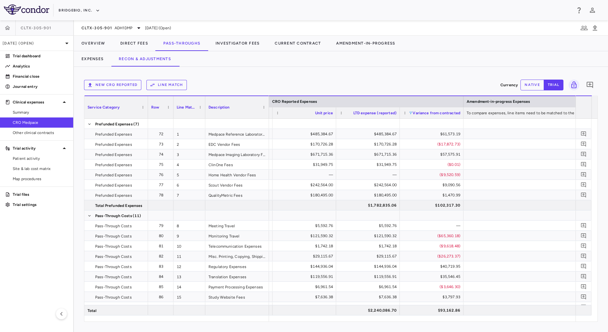
click at [411, 112] on span at bounding box center [410, 113] width 4 height 4
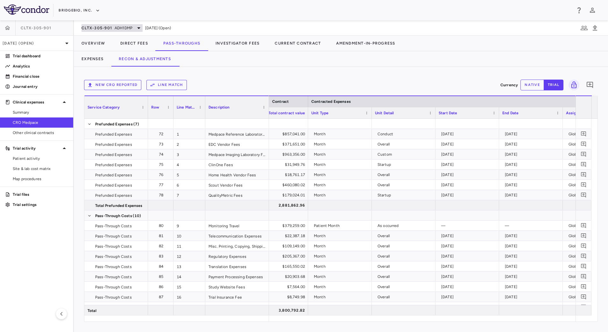
click at [117, 29] on span "ADH1DMP" at bounding box center [124, 28] width 18 height 6
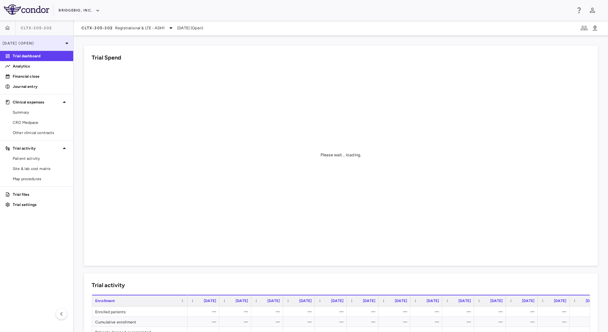
click at [43, 45] on p "[DATE] (Open)" at bounding box center [33, 43] width 60 height 6
drag, startPoint x: 21, startPoint y: 122, endPoint x: 77, endPoint y: 90, distance: 64.2
click at [22, 122] on span "CRO Medpace" at bounding box center [40, 123] width 55 height 6
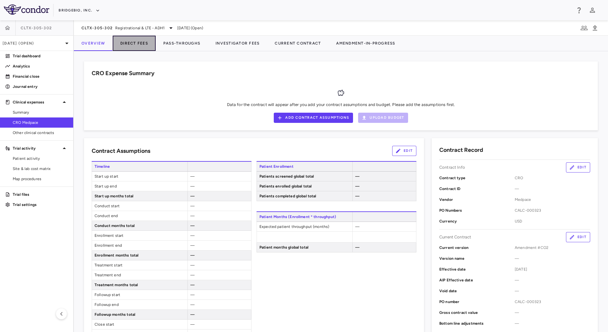
click at [144, 48] on button "Direct Fees" at bounding box center [134, 43] width 43 height 15
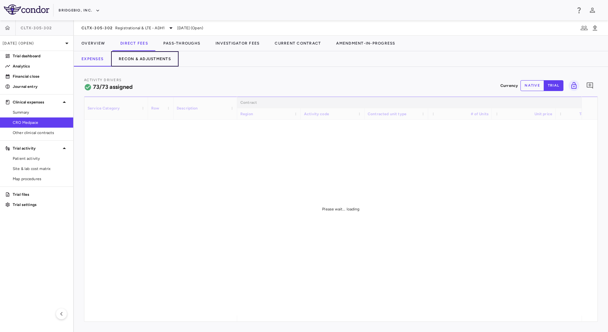
click at [158, 62] on button "Recon & Adjustments" at bounding box center [144, 58] width 67 height 15
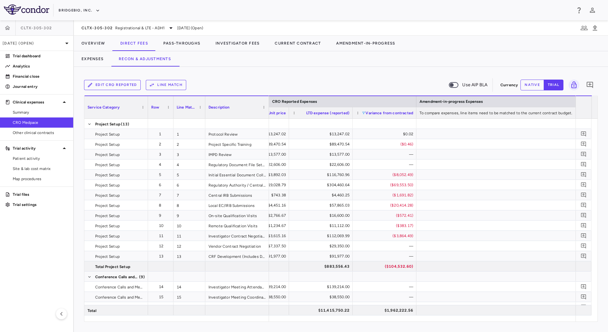
click at [365, 113] on span at bounding box center [363, 113] width 4 height 4
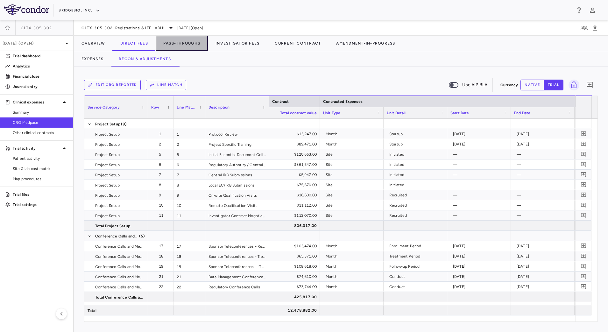
drag, startPoint x: 178, startPoint y: 44, endPoint x: 185, endPoint y: 63, distance: 20.6
click at [178, 43] on button "Pass-Throughs" at bounding box center [182, 43] width 52 height 15
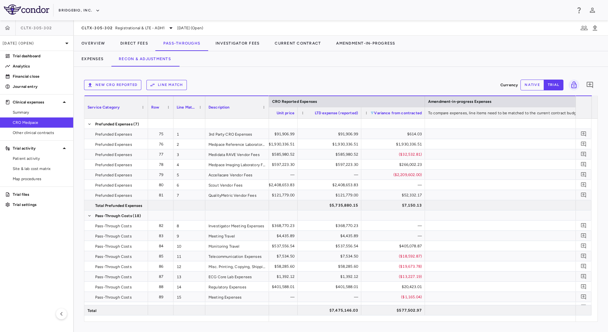
click at [371, 112] on span at bounding box center [372, 113] width 4 height 4
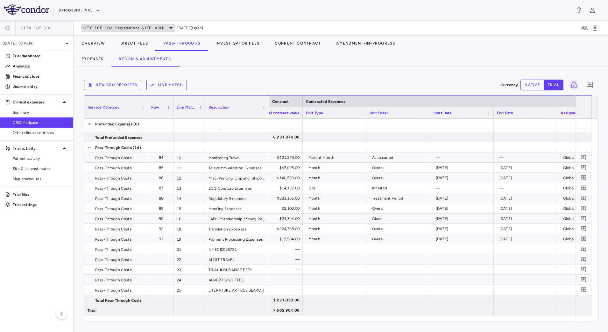
click at [116, 25] on span "Registrational & LTE - ADH1" at bounding box center [139, 28] width 49 height 6
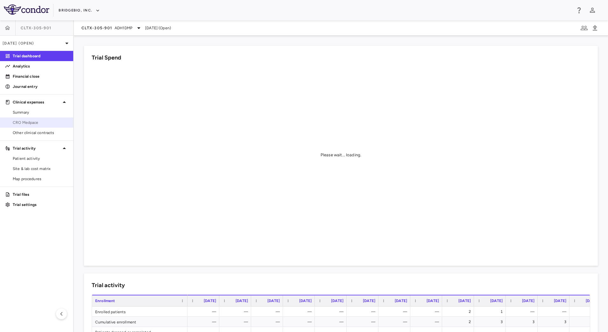
click at [39, 122] on span "CRO Medpace" at bounding box center [40, 123] width 55 height 6
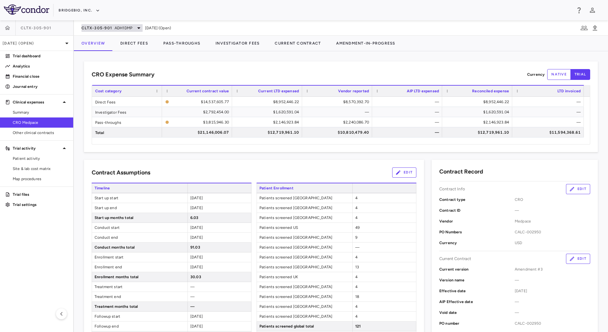
click at [111, 30] on span "CLTX-305-901" at bounding box center [96, 27] width 31 height 5
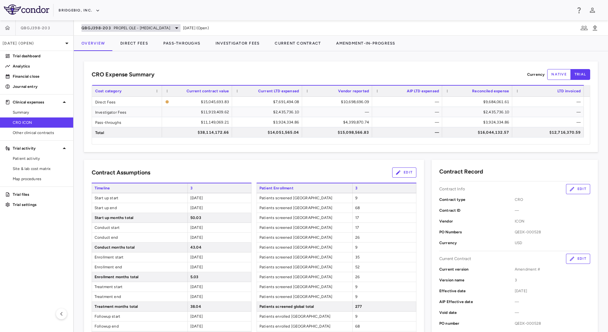
click at [140, 26] on span "PROPEL OLE - [MEDICAL_DATA]" at bounding box center [142, 28] width 57 height 6
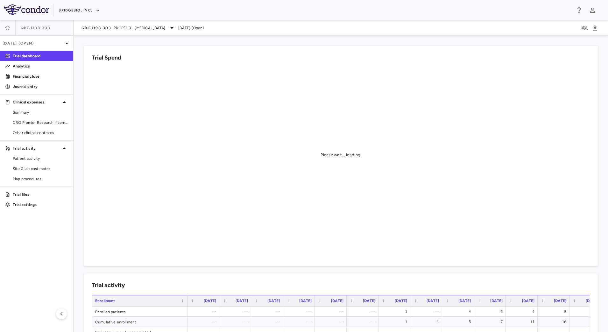
drag, startPoint x: 40, startPoint y: 125, endPoint x: 89, endPoint y: 88, distance: 61.8
click at [40, 125] on link "CRO Premier Research International LLC" at bounding box center [36, 123] width 73 height 10
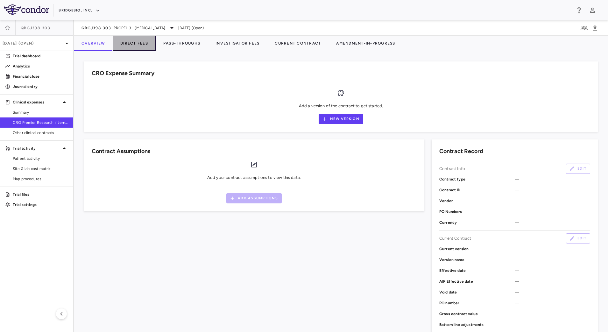
click at [129, 47] on button "Direct Fees" at bounding box center [134, 43] width 43 height 15
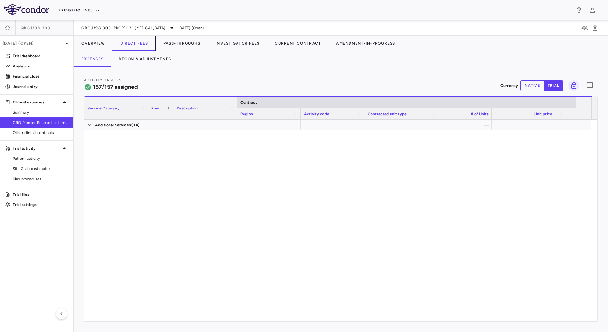
scroll to position [1891, 0]
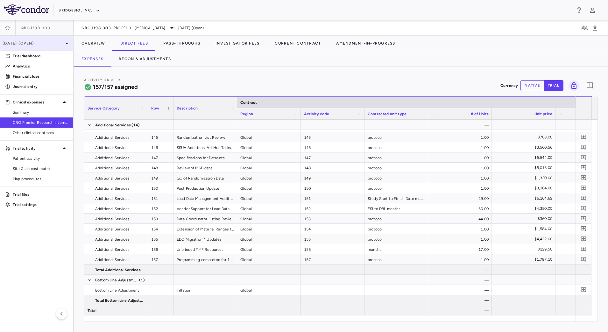
click at [62, 43] on p "[DATE] (Open)" at bounding box center [33, 43] width 60 height 6
click at [106, 31] on div at bounding box center [304, 166] width 608 height 332
click at [113, 27] on div "QBGJ398-303 PROPEL 3 - [MEDICAL_DATA]" at bounding box center [128, 28] width 94 height 8
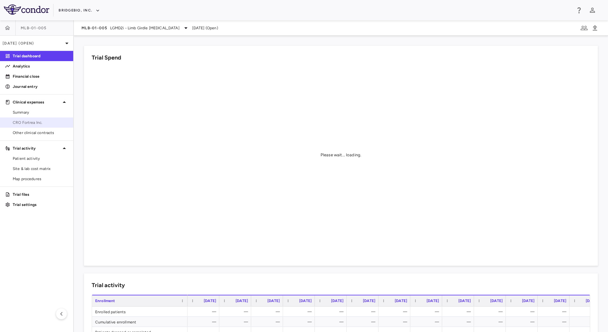
click at [38, 122] on span "CRO Fortrea Inc." at bounding box center [40, 123] width 55 height 6
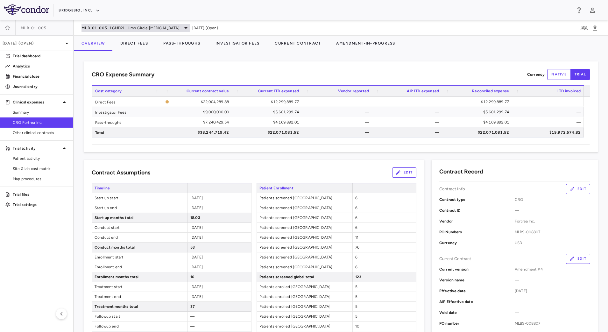
click at [117, 25] on span "LGMD2i - Limb Girdle [MEDICAL_DATA]" at bounding box center [144, 28] width 69 height 6
drag, startPoint x: 186, startPoint y: 156, endPoint x: 207, endPoint y: 123, distance: 38.5
click at [186, 156] on div at bounding box center [304, 166] width 608 height 332
click at [190, 42] on button "Pass-Throughs" at bounding box center [182, 43] width 52 height 15
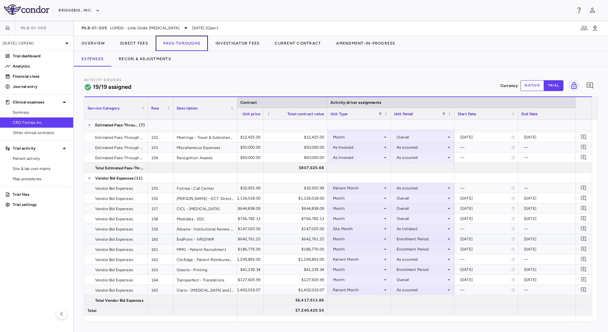
scroll to position [69, 0]
click at [141, 46] on button "Direct Fees" at bounding box center [134, 43] width 43 height 15
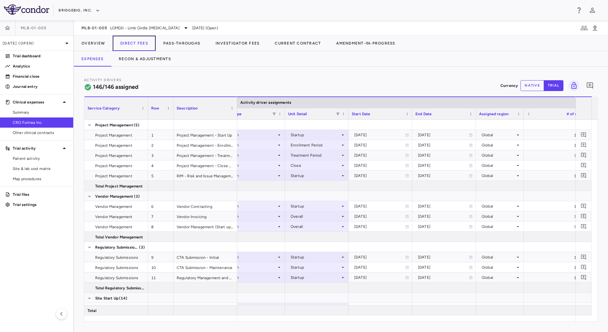
scroll to position [0, 403]
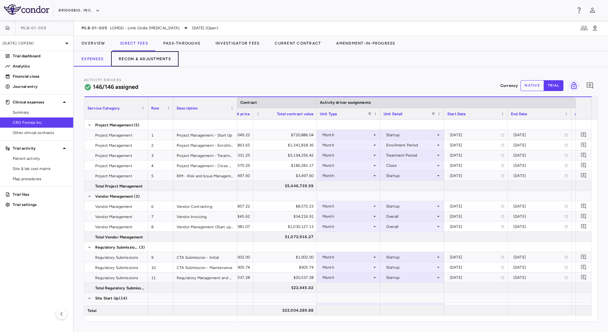
click at [158, 63] on button "Recon & Adjustments" at bounding box center [144, 58] width 67 height 15
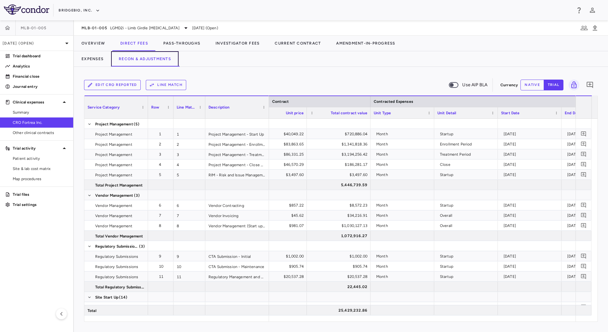
scroll to position [0, 392]
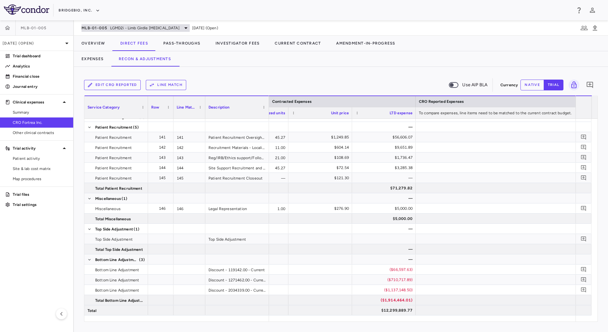
click at [116, 27] on span "LGMD2i - Limb Girdle [MEDICAL_DATA]" at bounding box center [144, 28] width 69 height 6
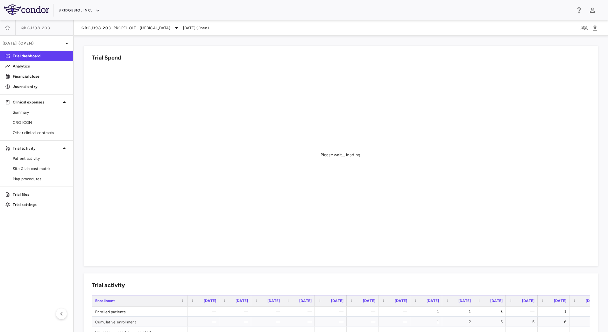
drag, startPoint x: 55, startPoint y: 120, endPoint x: 73, endPoint y: 94, distance: 31.7
click at [55, 120] on span "CRO ICON" at bounding box center [40, 123] width 55 height 6
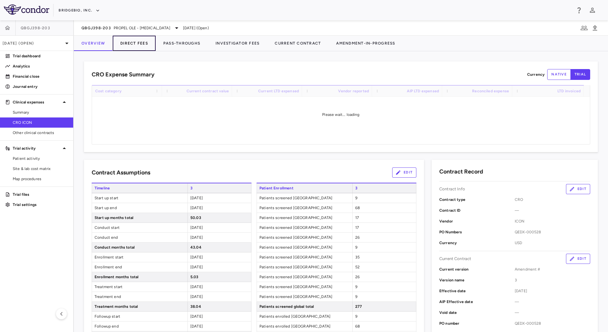
click at [144, 42] on button "Direct Fees" at bounding box center [134, 43] width 43 height 15
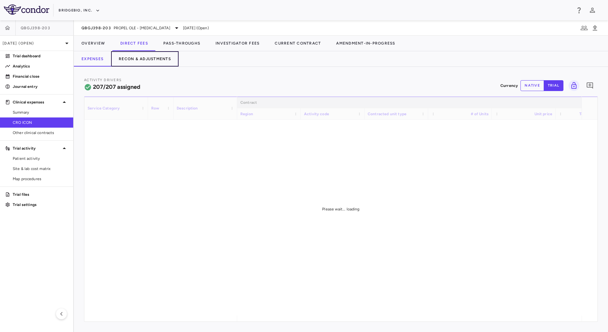
click at [151, 62] on button "Recon & Adjustments" at bounding box center [144, 58] width 67 height 15
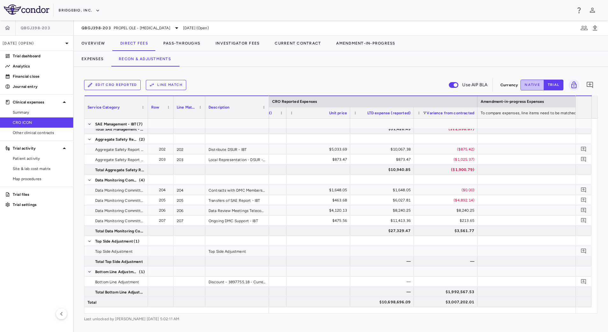
click at [536, 80] on button "native" at bounding box center [532, 85] width 24 height 11
type button "native"
click at [341, 282] on div at bounding box center [318, 281] width 64 height 10
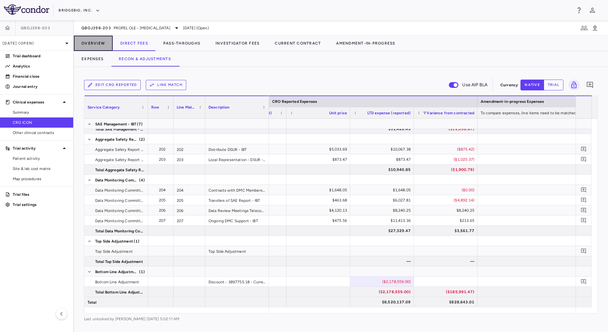
click at [101, 42] on button "Overview" at bounding box center [93, 43] width 39 height 15
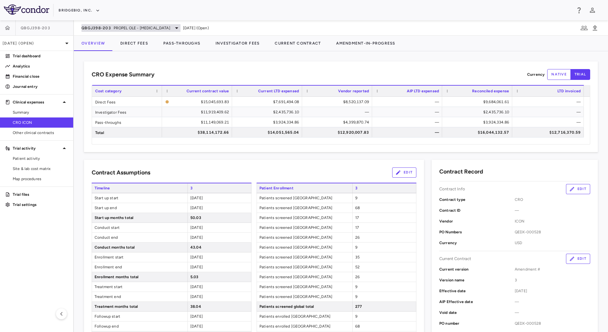
click at [118, 25] on span "PROPEL OLE - [MEDICAL_DATA]" at bounding box center [142, 28] width 57 height 6
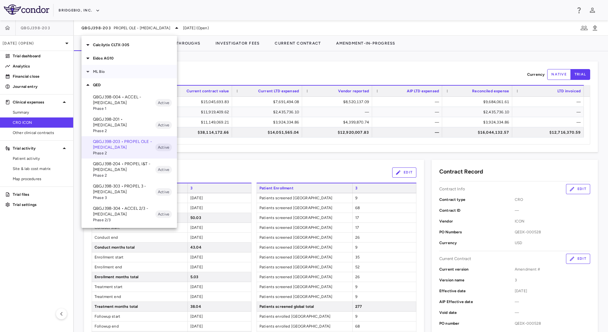
click at [105, 73] on p "ML Bio" at bounding box center [135, 72] width 84 height 6
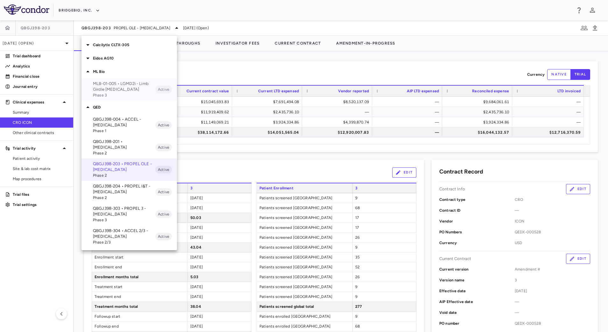
click at [104, 90] on p "MLB-01-005 • LGMD2i - Limb Girdle [MEDICAL_DATA]" at bounding box center [124, 86] width 62 height 11
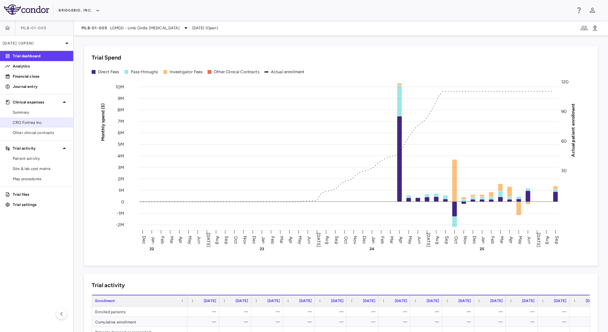
drag, startPoint x: 36, startPoint y: 121, endPoint x: 51, endPoint y: 118, distance: 15.0
click at [36, 121] on span "CRO Fortrea Inc." at bounding box center [40, 123] width 55 height 6
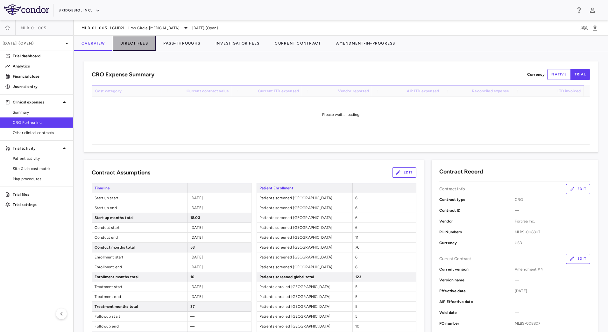
click at [129, 44] on button "Direct Fees" at bounding box center [134, 43] width 43 height 15
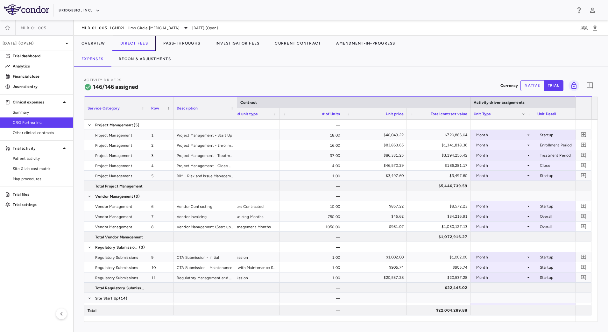
scroll to position [0, 170]
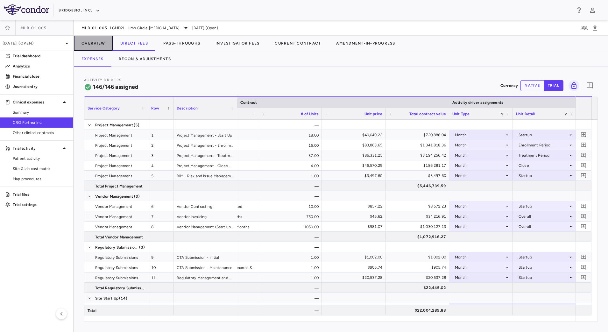
click at [90, 42] on button "Overview" at bounding box center [93, 43] width 39 height 15
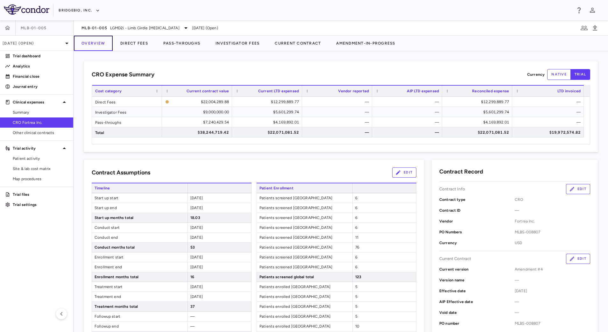
scroll to position [278, 0]
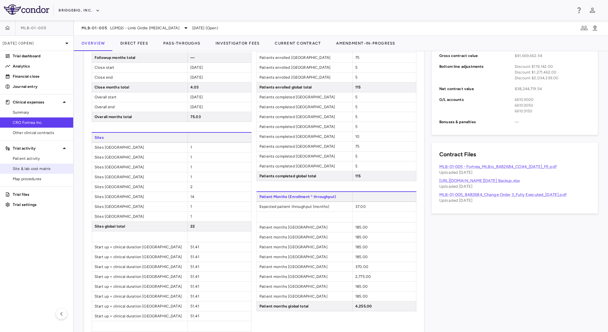
drag, startPoint x: 35, startPoint y: 196, endPoint x: 56, endPoint y: 166, distance: 36.5
click at [35, 196] on p "Trial files" at bounding box center [40, 194] width 55 height 6
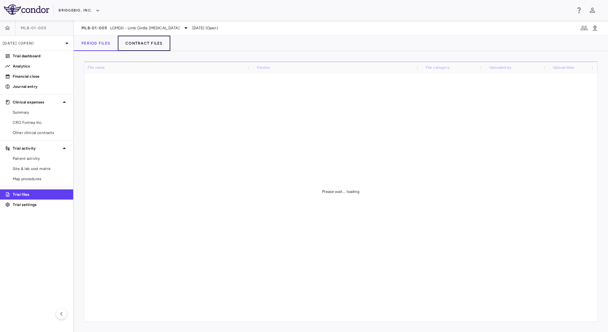
click at [137, 42] on button "Contract Files" at bounding box center [144, 43] width 52 height 15
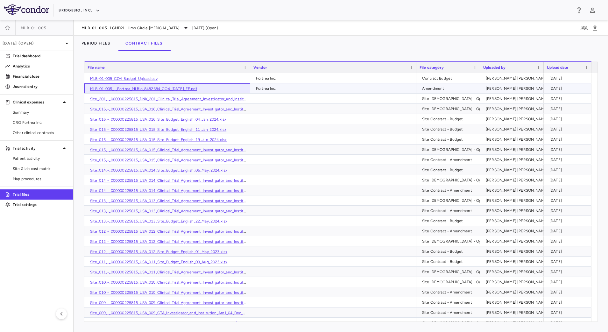
click at [193, 88] on link "MLB-01-005_-_Fortrea_MLBio_8482684_CO4_16APR2025_FE.pdf" at bounding box center [143, 89] width 107 height 4
click at [39, 122] on span "CRO Fortrea Inc." at bounding box center [40, 123] width 55 height 6
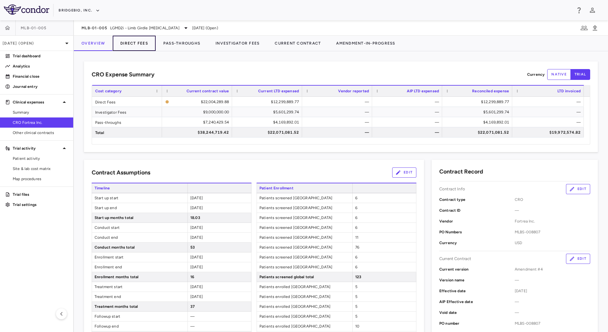
click at [148, 44] on button "Direct Fees" at bounding box center [134, 43] width 43 height 15
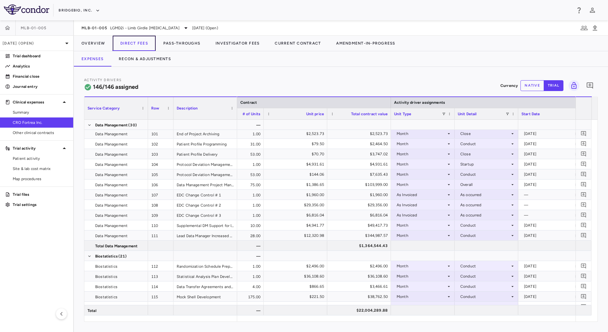
scroll to position [1282, 0]
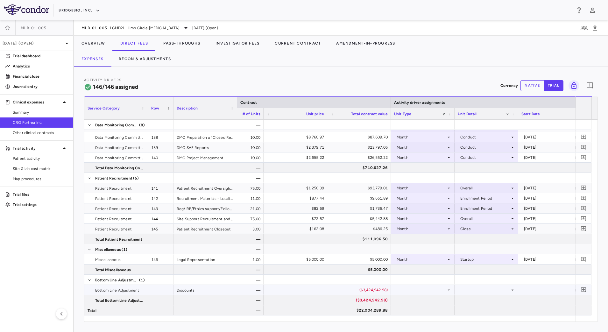
click at [348, 292] on div "($3,424,942.98)" at bounding box center [360, 290] width 55 height 10
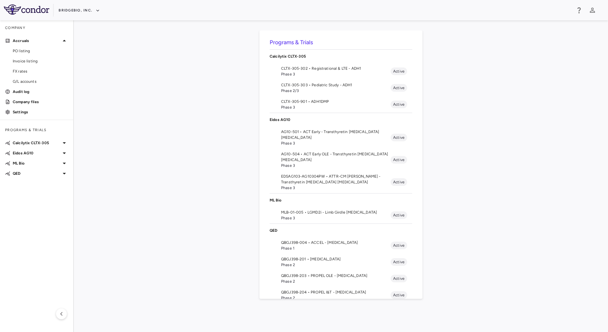
click at [310, 154] on span "AG10-504 • ACT Early OLE - Transthyretin [MEDICAL_DATA] [MEDICAL_DATA]" at bounding box center [335, 156] width 109 height 11
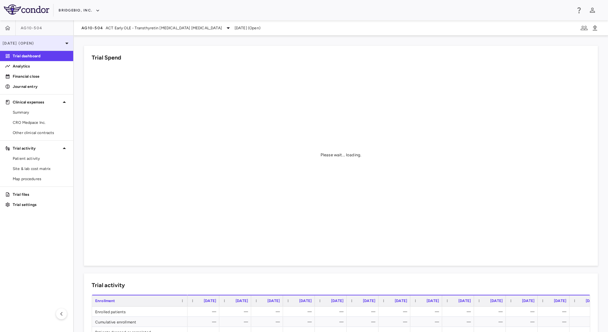
click at [54, 44] on p "Jun 2025 (Open)" at bounding box center [33, 43] width 60 height 6
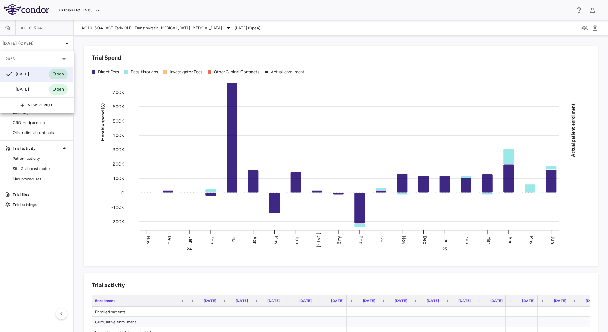
click at [56, 239] on div at bounding box center [304, 166] width 608 height 332
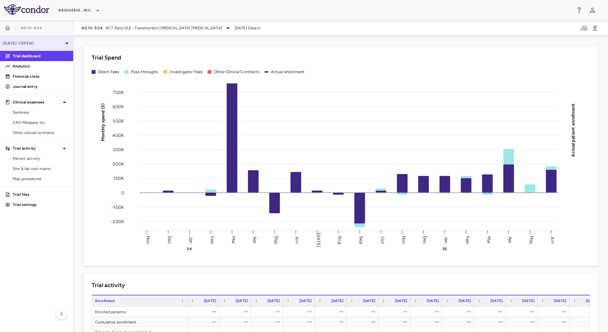
click at [48, 40] on p "Jun 2025 (Open)" at bounding box center [33, 43] width 60 height 6
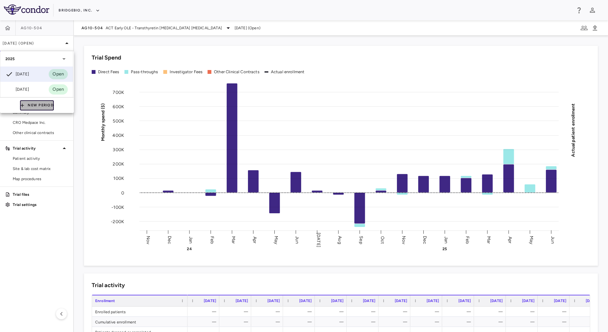
click at [34, 107] on button "New Period" at bounding box center [37, 105] width 34 height 10
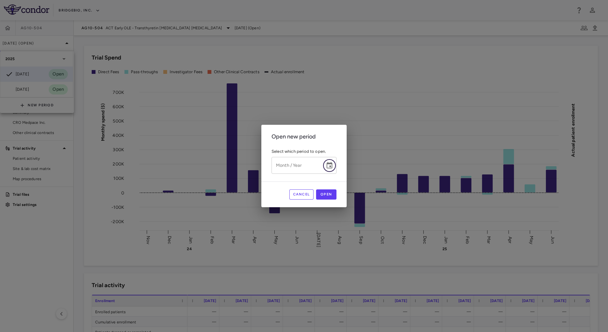
click at [330, 165] on icon "Choose date" at bounding box center [329, 166] width 8 height 8
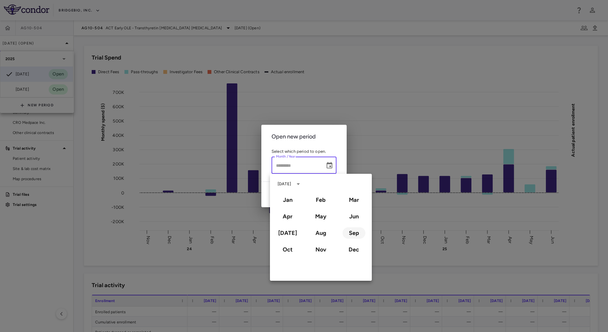
click at [355, 233] on button "Sep" at bounding box center [353, 232] width 23 height 11
type input "**********"
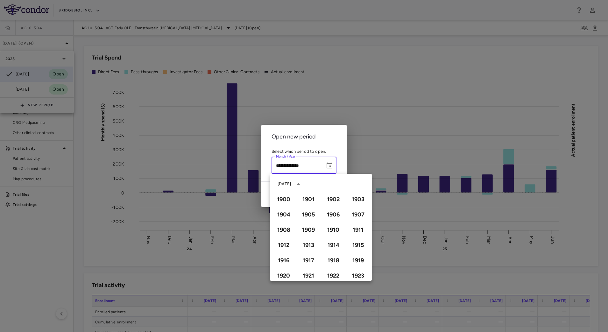
scroll to position [436, 0]
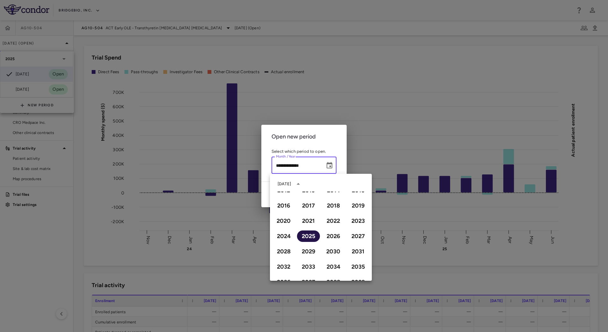
click at [307, 232] on button "2025" at bounding box center [308, 235] width 23 height 11
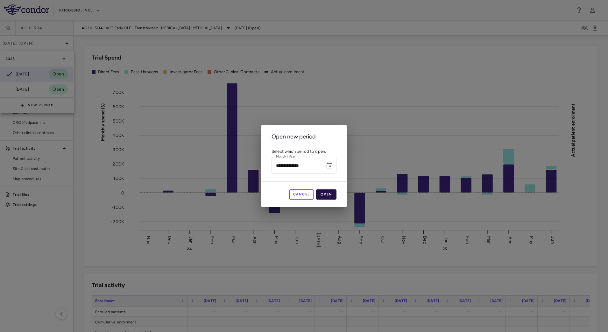
click at [331, 193] on button "Open" at bounding box center [326, 194] width 20 height 10
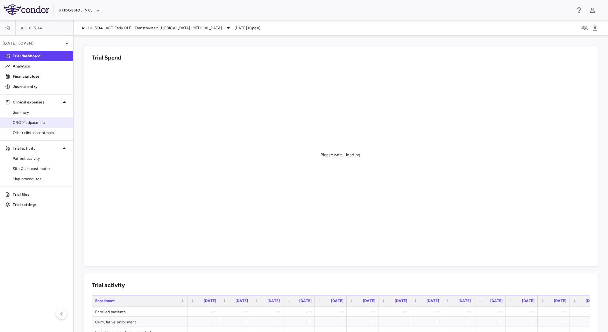
click at [45, 120] on span "CRO Medpace Inc." at bounding box center [40, 123] width 55 height 6
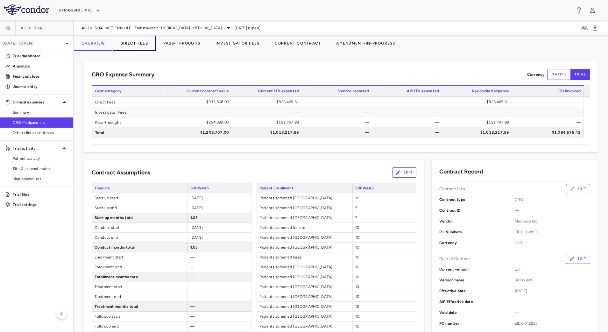
click at [132, 44] on button "Direct Fees" at bounding box center [134, 43] width 43 height 15
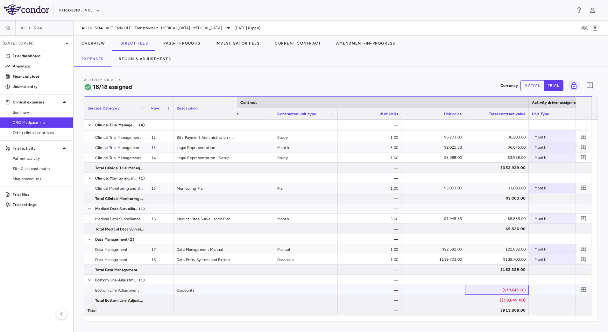
click at [496, 289] on div "($18,649.00)" at bounding box center [497, 290] width 55 height 10
